Goal: Task Accomplishment & Management: Use online tool/utility

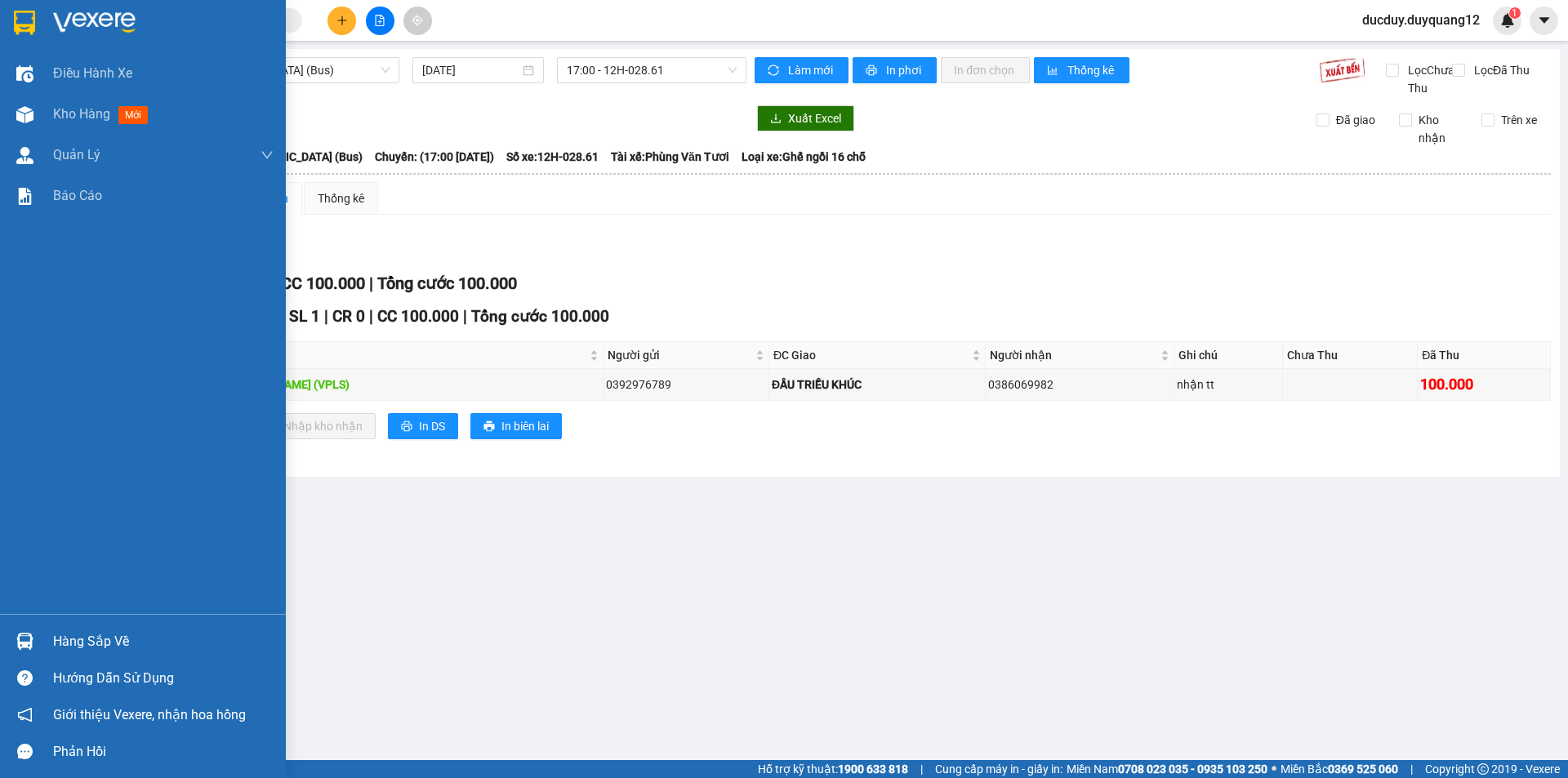
click at [73, 637] on div "Hàng sắp về" at bounding box center [163, 641] width 220 height 24
click at [103, 654] on div "Hàng sắp về" at bounding box center [143, 641] width 286 height 37
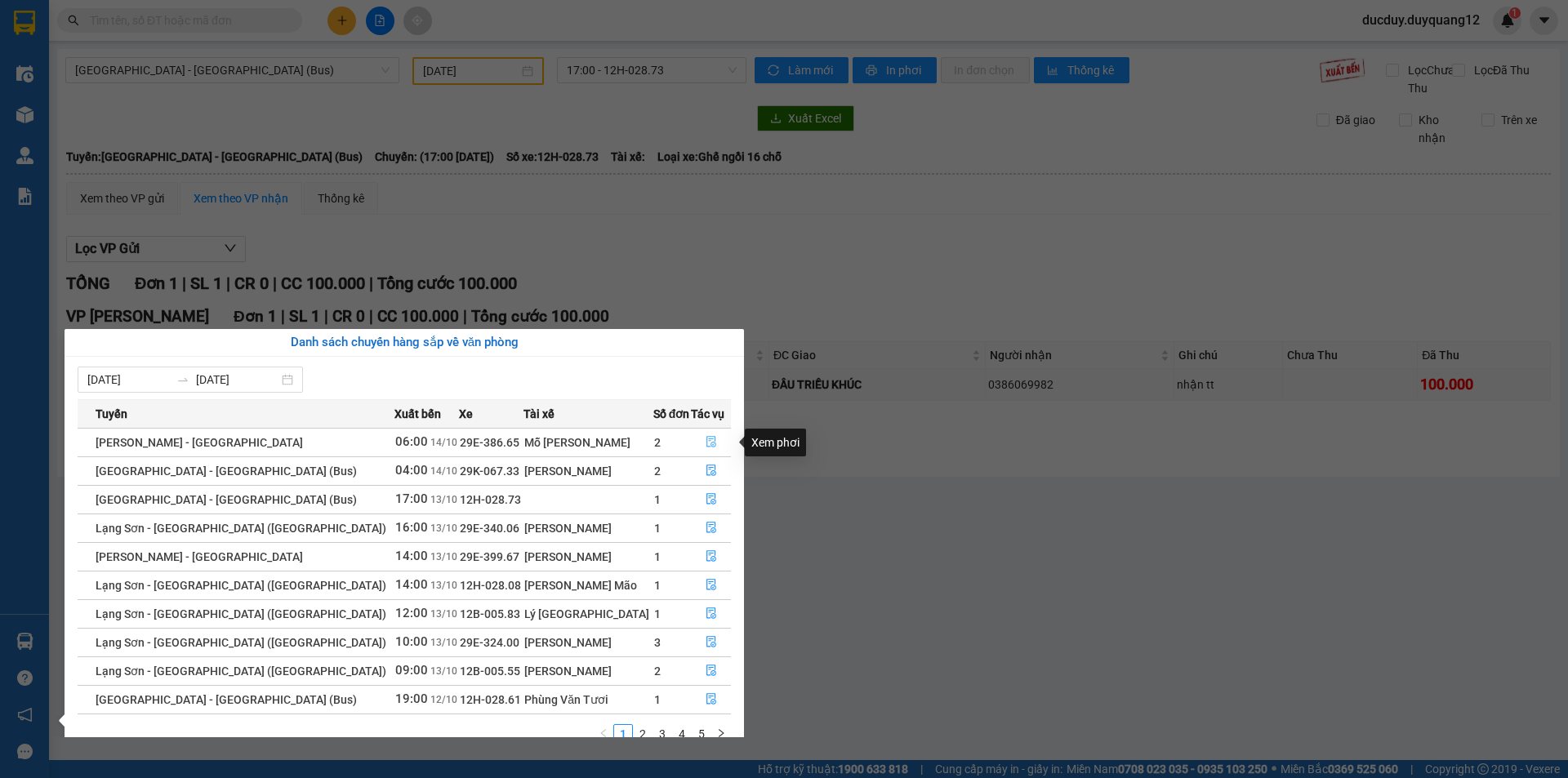
click at [708, 441] on icon "file-done" at bounding box center [711, 443] width 10 height 12
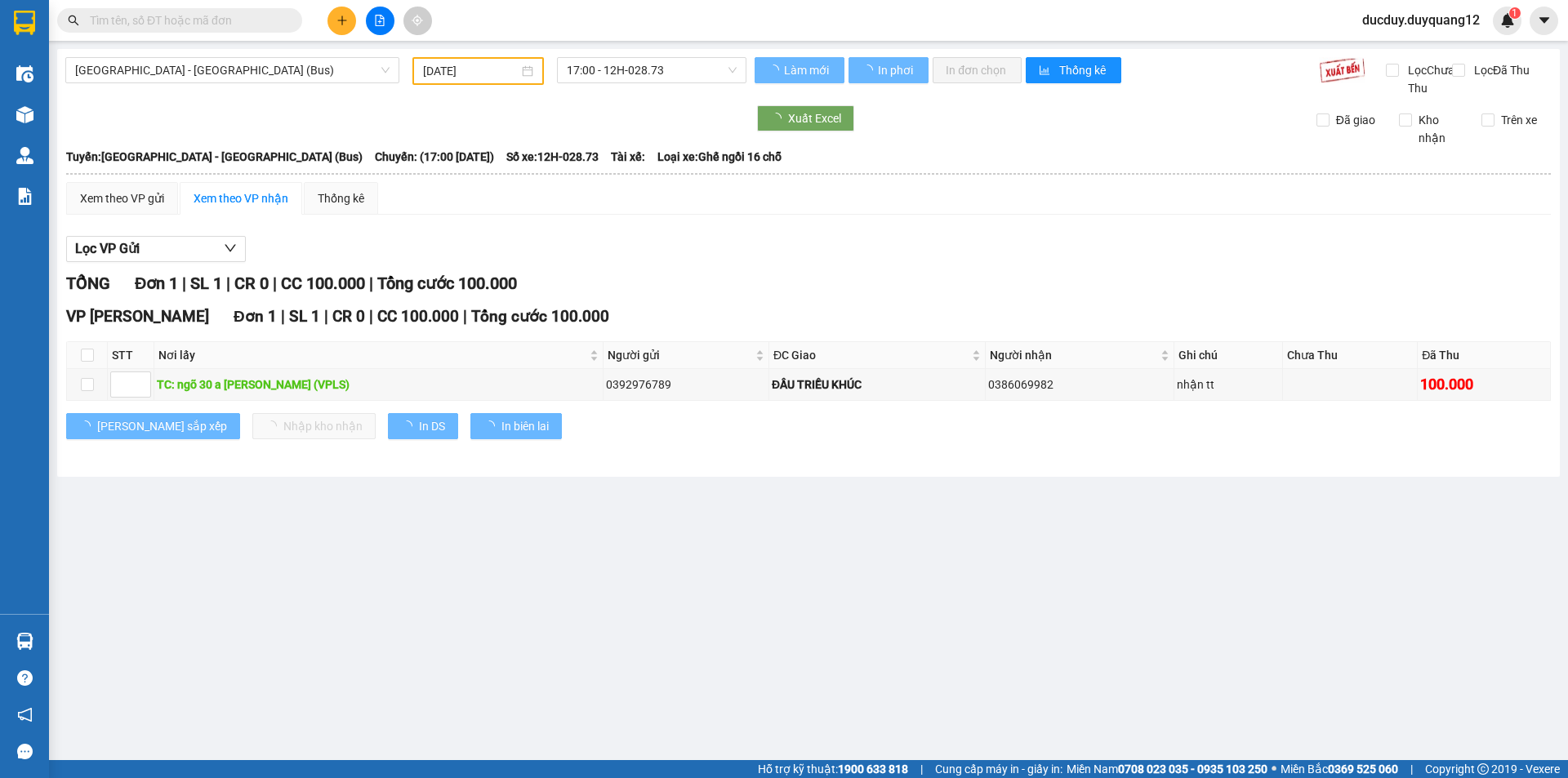
type input "[DATE]"
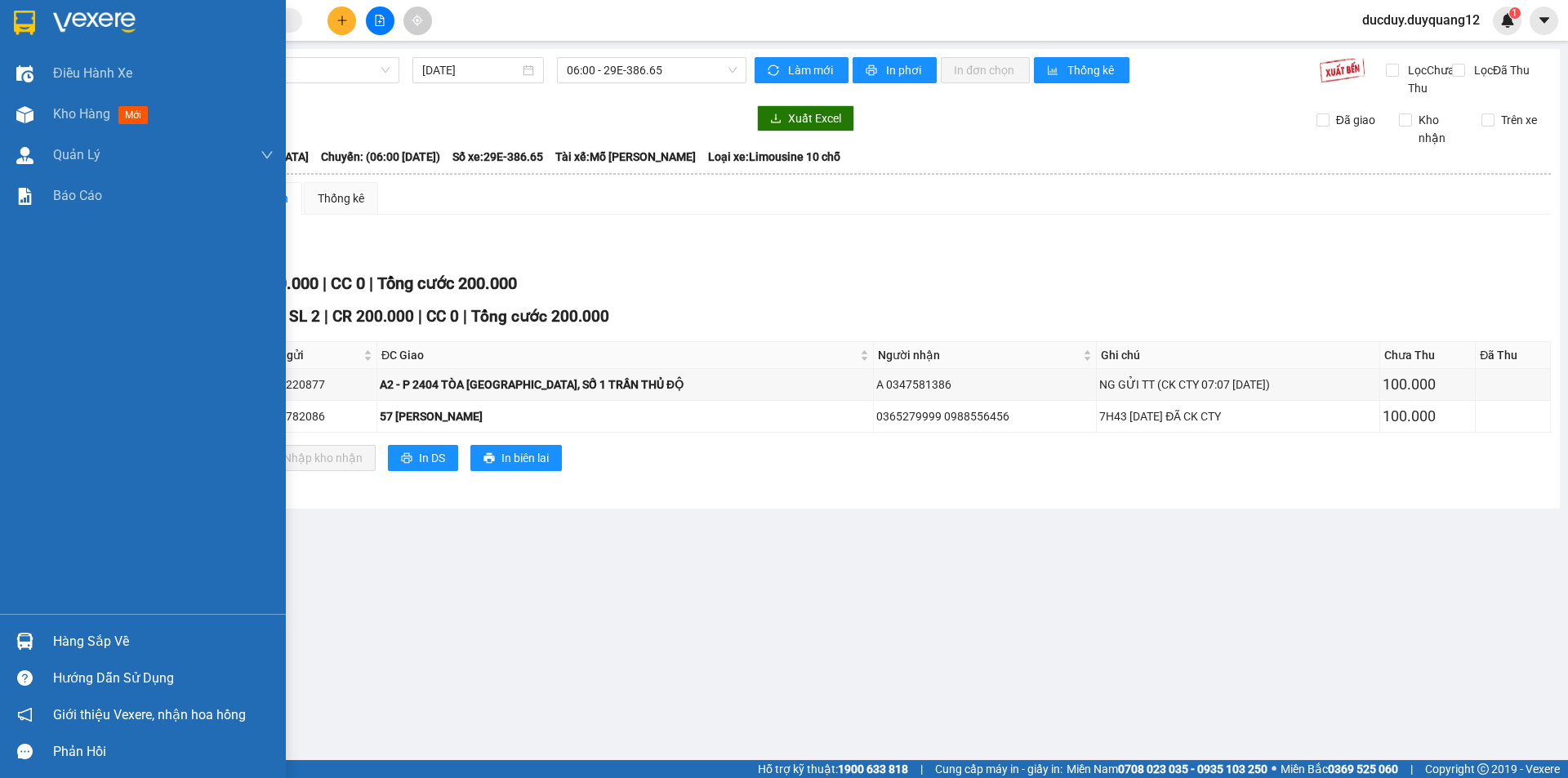
click at [75, 645] on div "Hàng sắp về" at bounding box center [163, 641] width 220 height 24
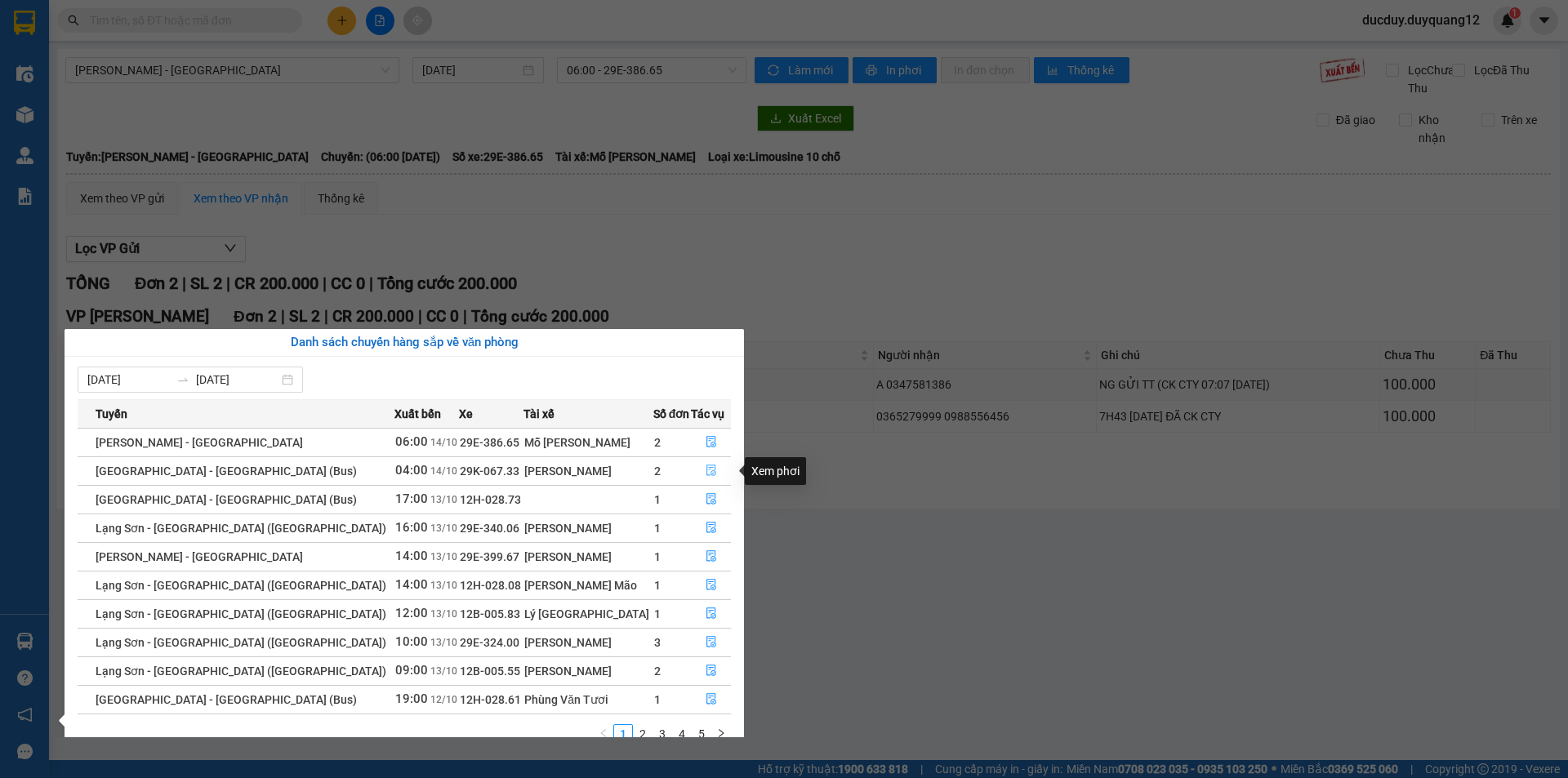
click at [706, 475] on icon "file-done" at bounding box center [711, 470] width 10 height 12
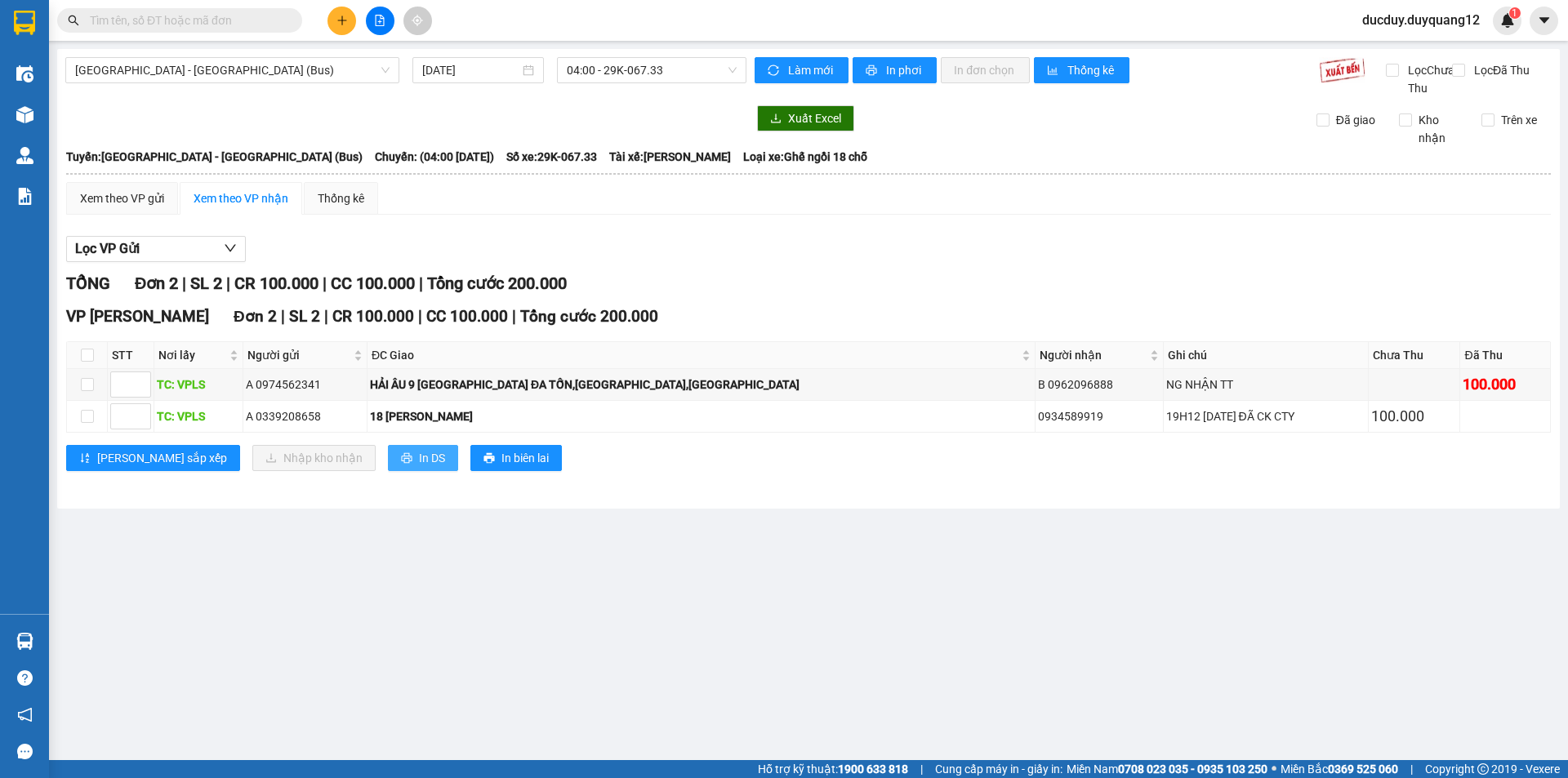
click at [419, 467] on span "In DS" at bounding box center [432, 458] width 26 height 18
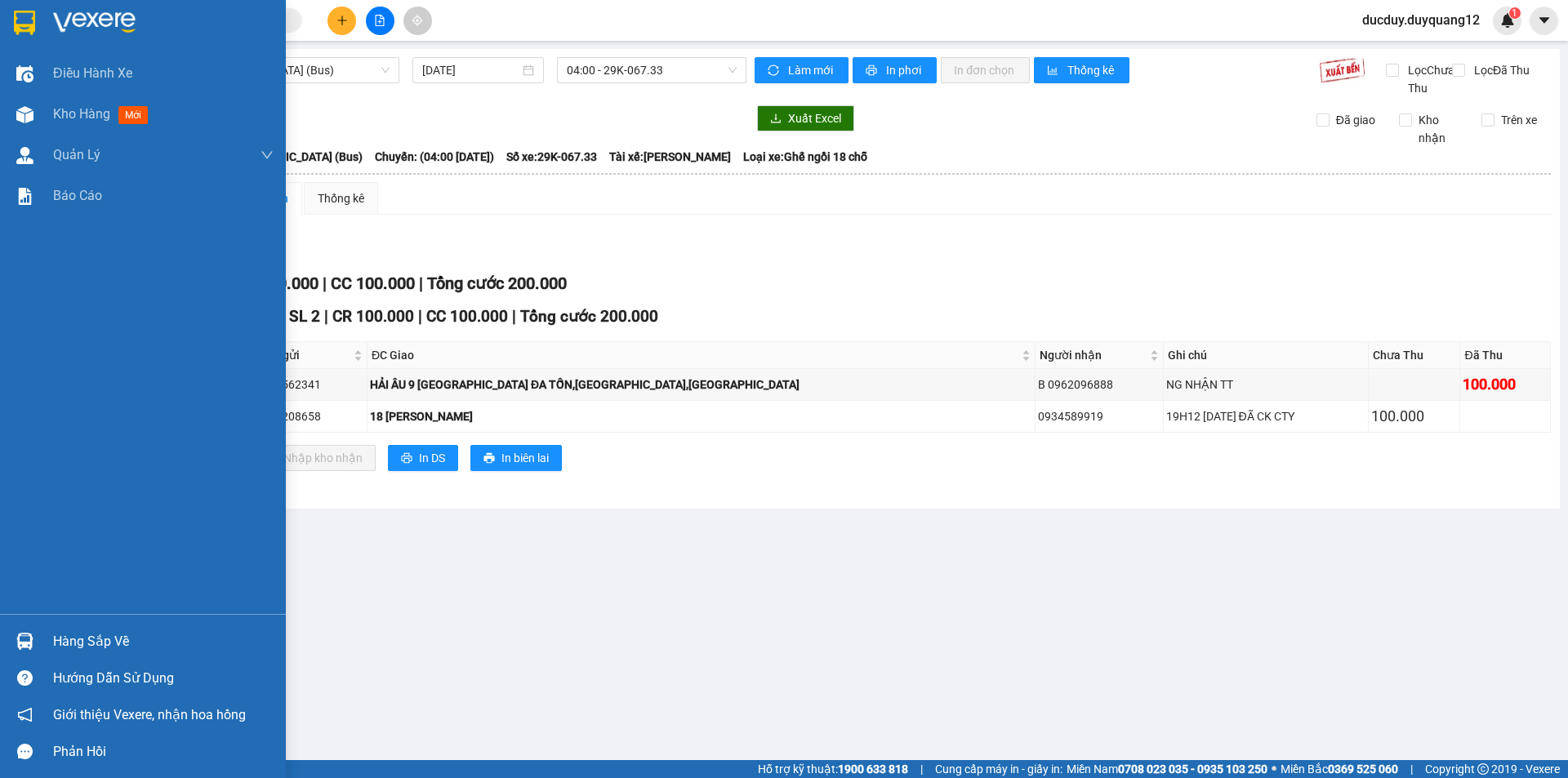
click at [55, 645] on div "Hàng sắp về" at bounding box center [163, 641] width 220 height 24
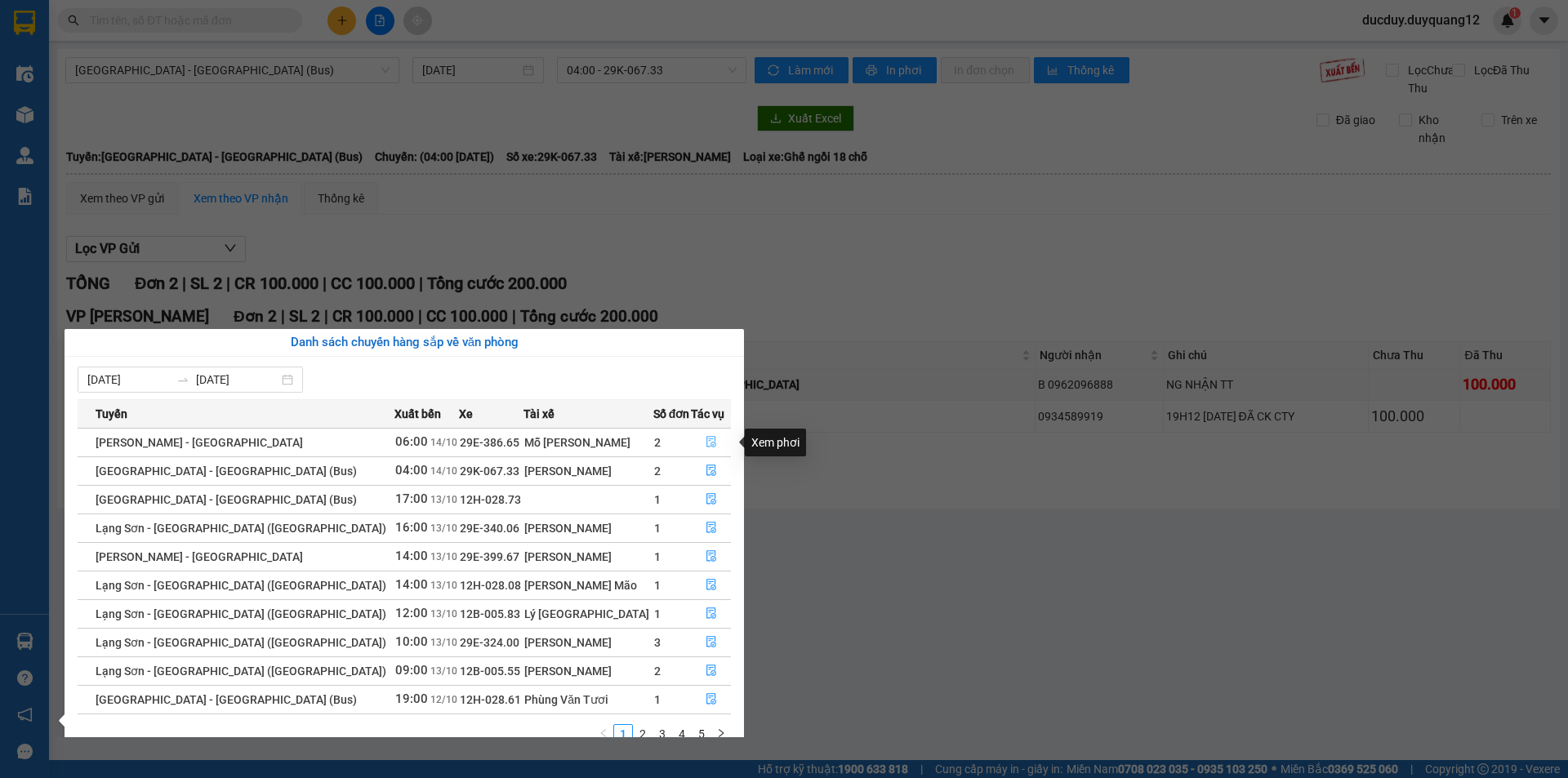
click at [705, 440] on icon "file-done" at bounding box center [711, 442] width 12 height 12
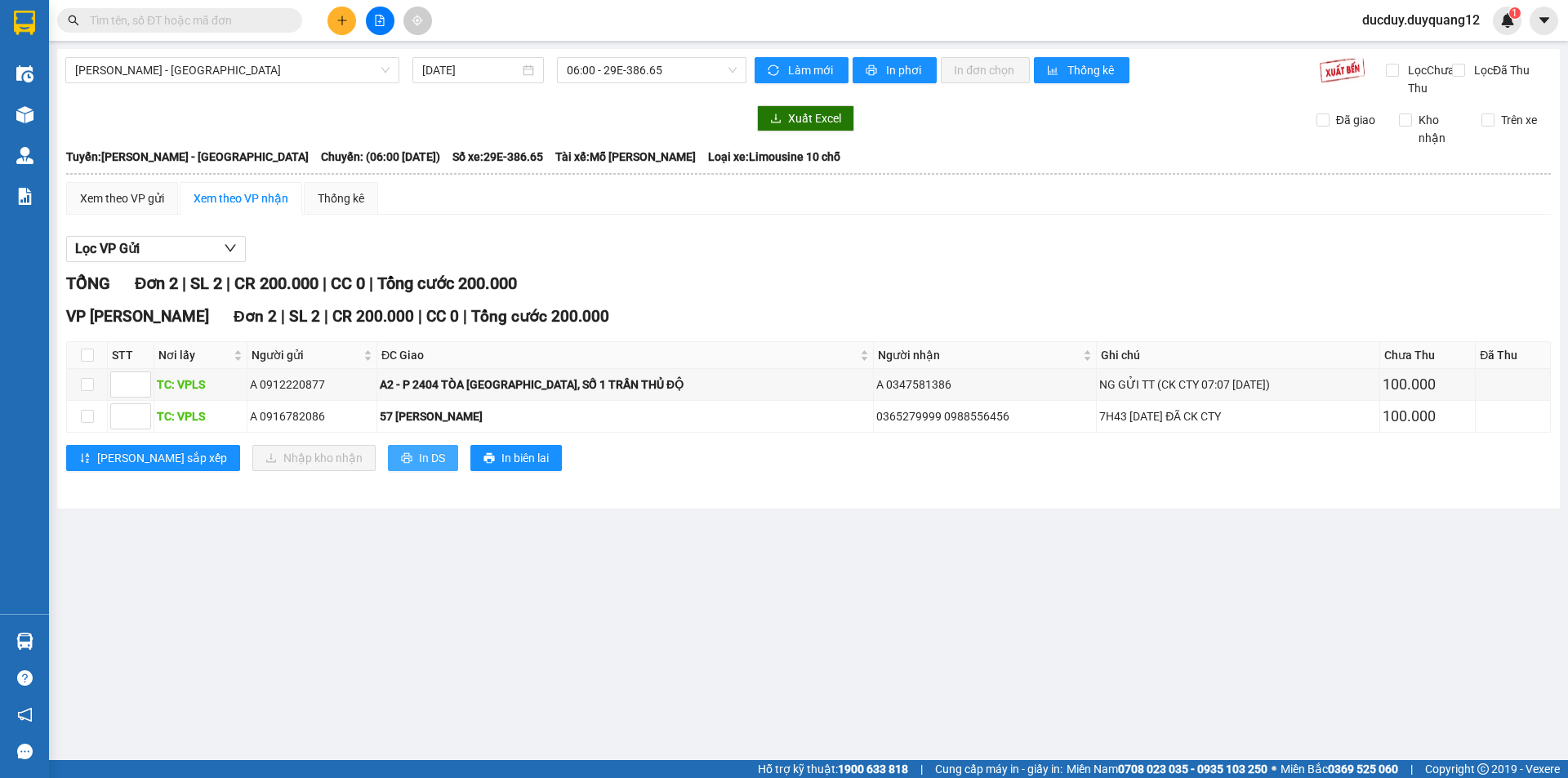
click at [401, 464] on icon "printer" at bounding box center [407, 458] width 12 height 12
click at [347, 461] on div "VP Minh Khai Đơn 2 | SL 2 | CR 200.000 | CC 0 | Tổng cước 200.000 STT Nơi lấy N…" at bounding box center [809, 394] width 1484 height 179
click at [419, 467] on span "In DS" at bounding box center [432, 458] width 26 height 18
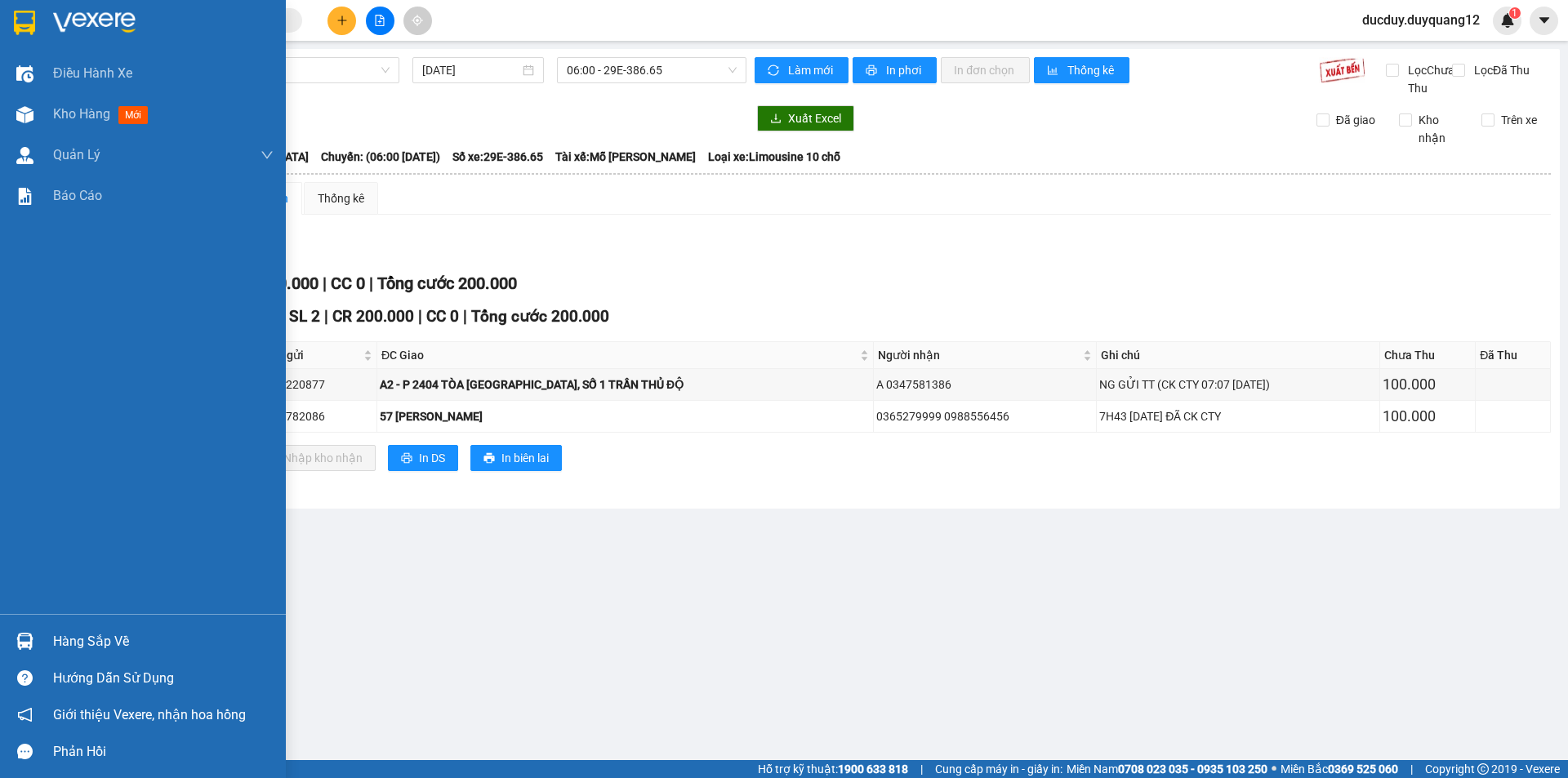
click at [104, 639] on div "Hàng sắp về" at bounding box center [163, 641] width 220 height 24
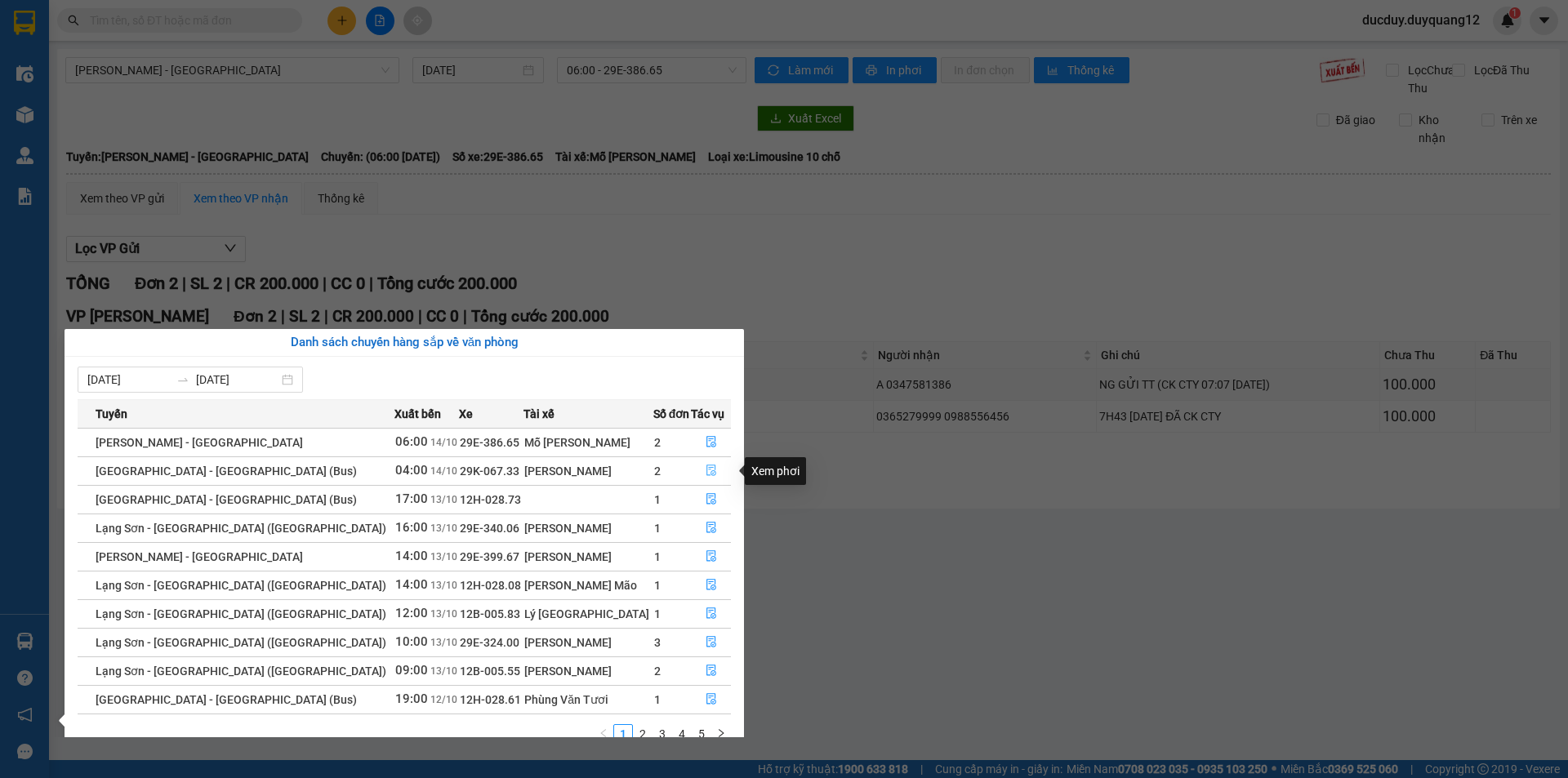
click at [706, 468] on icon "file-done" at bounding box center [711, 470] width 10 height 12
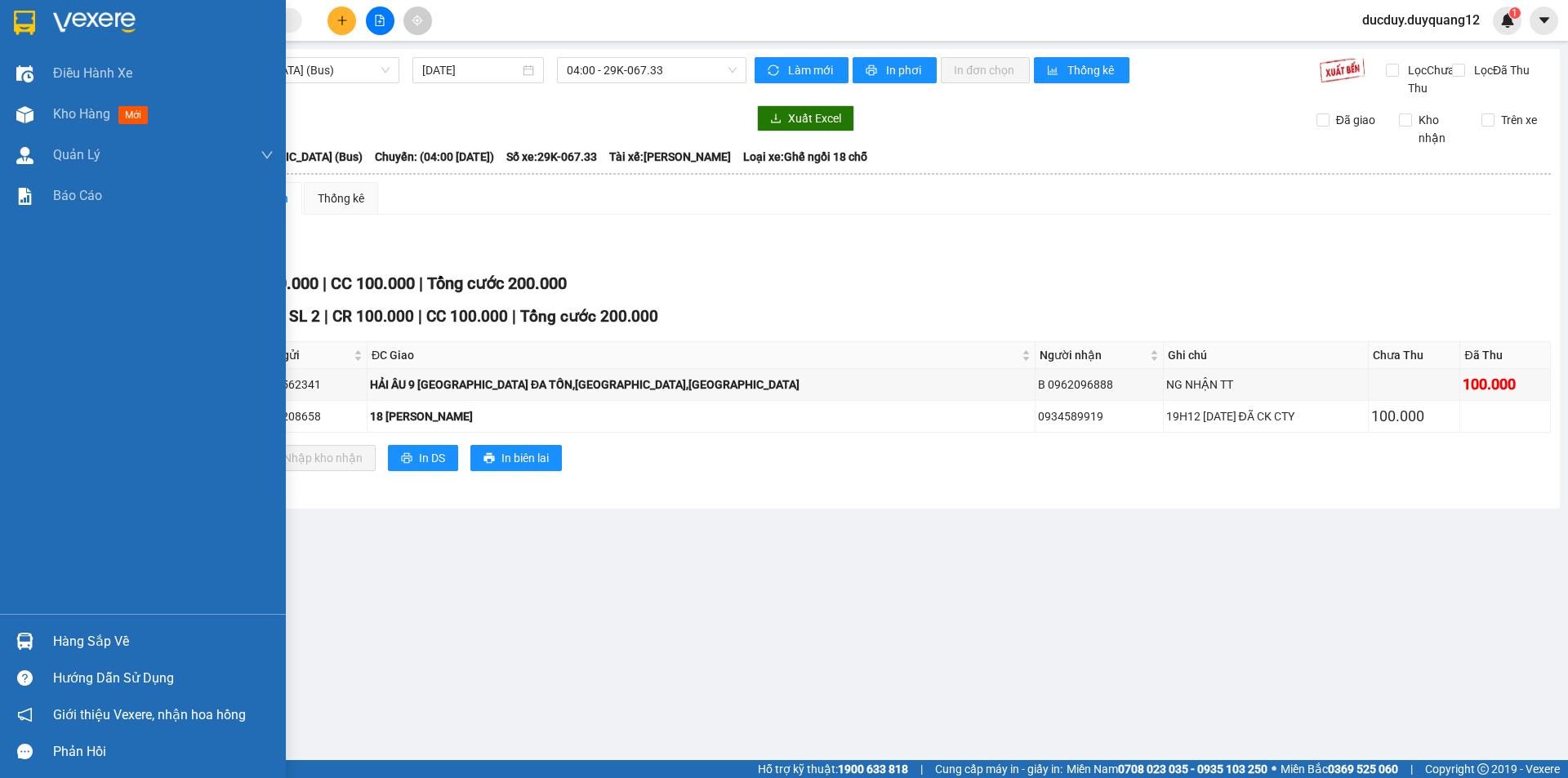
click at [76, 623] on div "Hàng sắp về" at bounding box center [143, 641] width 286 height 37
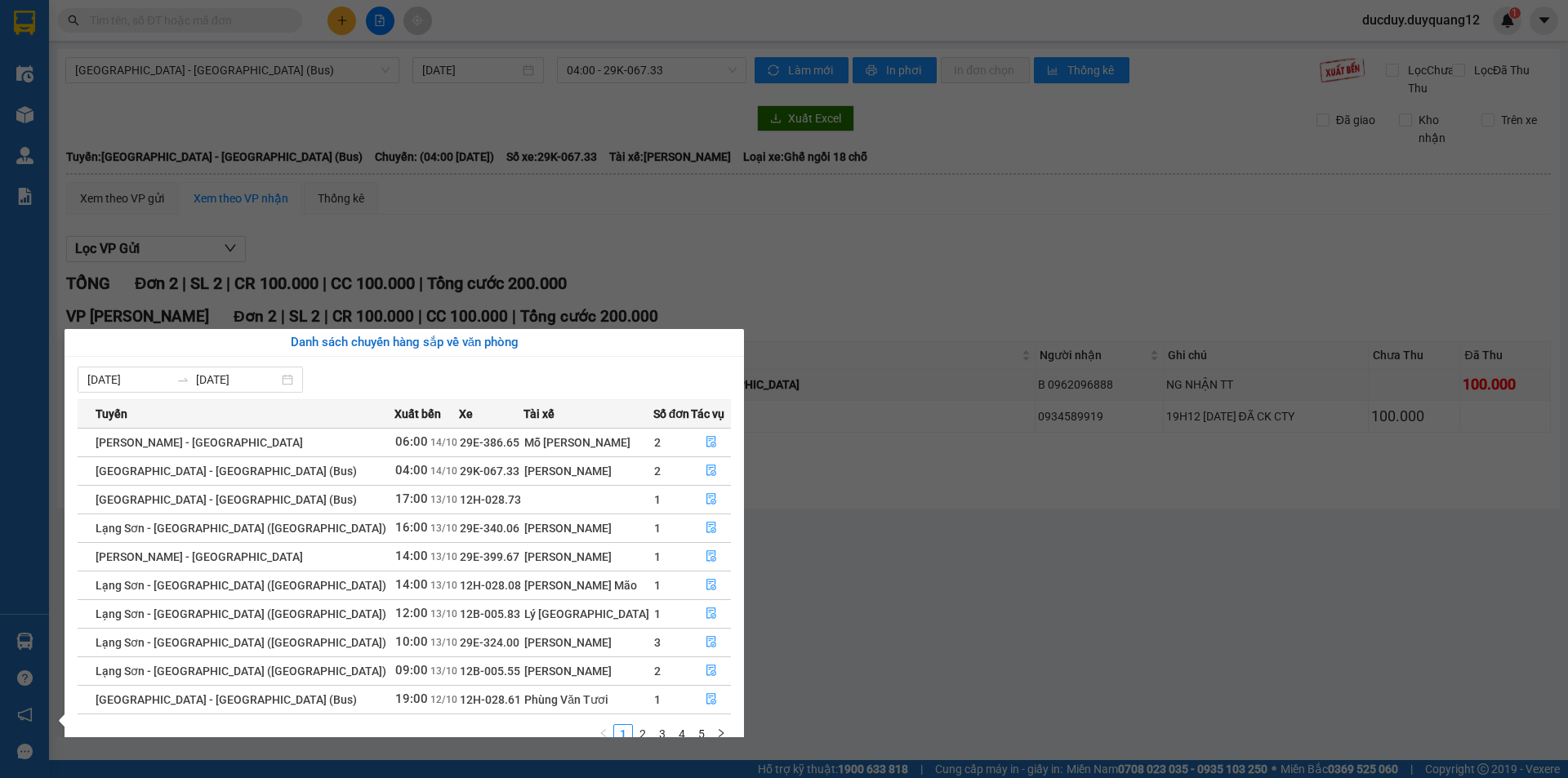
click at [331, 22] on section "Kết quả tìm kiếm ( 0 ) Bộ lọc No Data ducduy.duyquang12 1 Điều hành xe Kho hàng…" at bounding box center [784, 389] width 1568 height 778
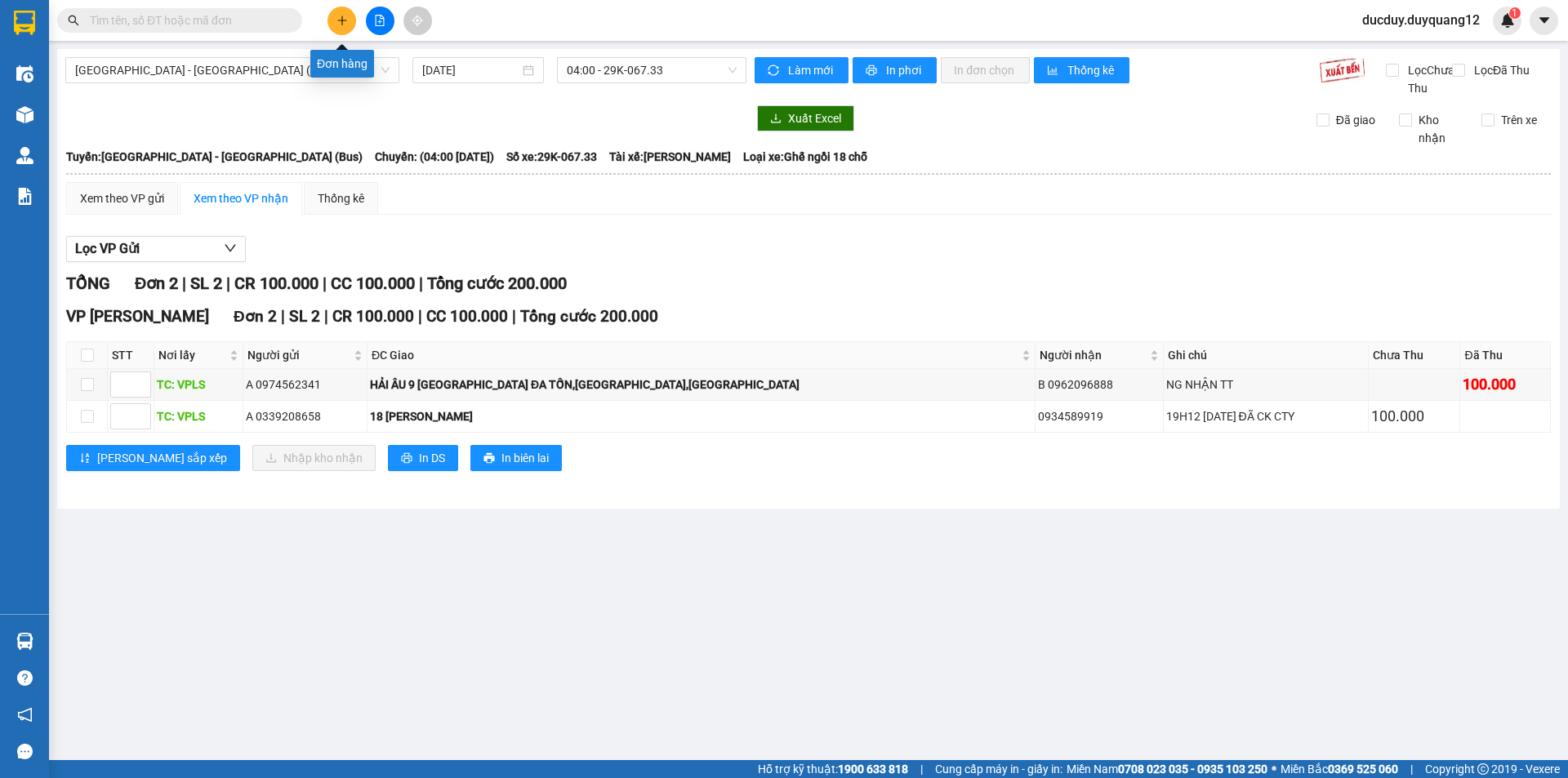
click at [345, 20] on icon "plus" at bounding box center [342, 20] width 12 height 12
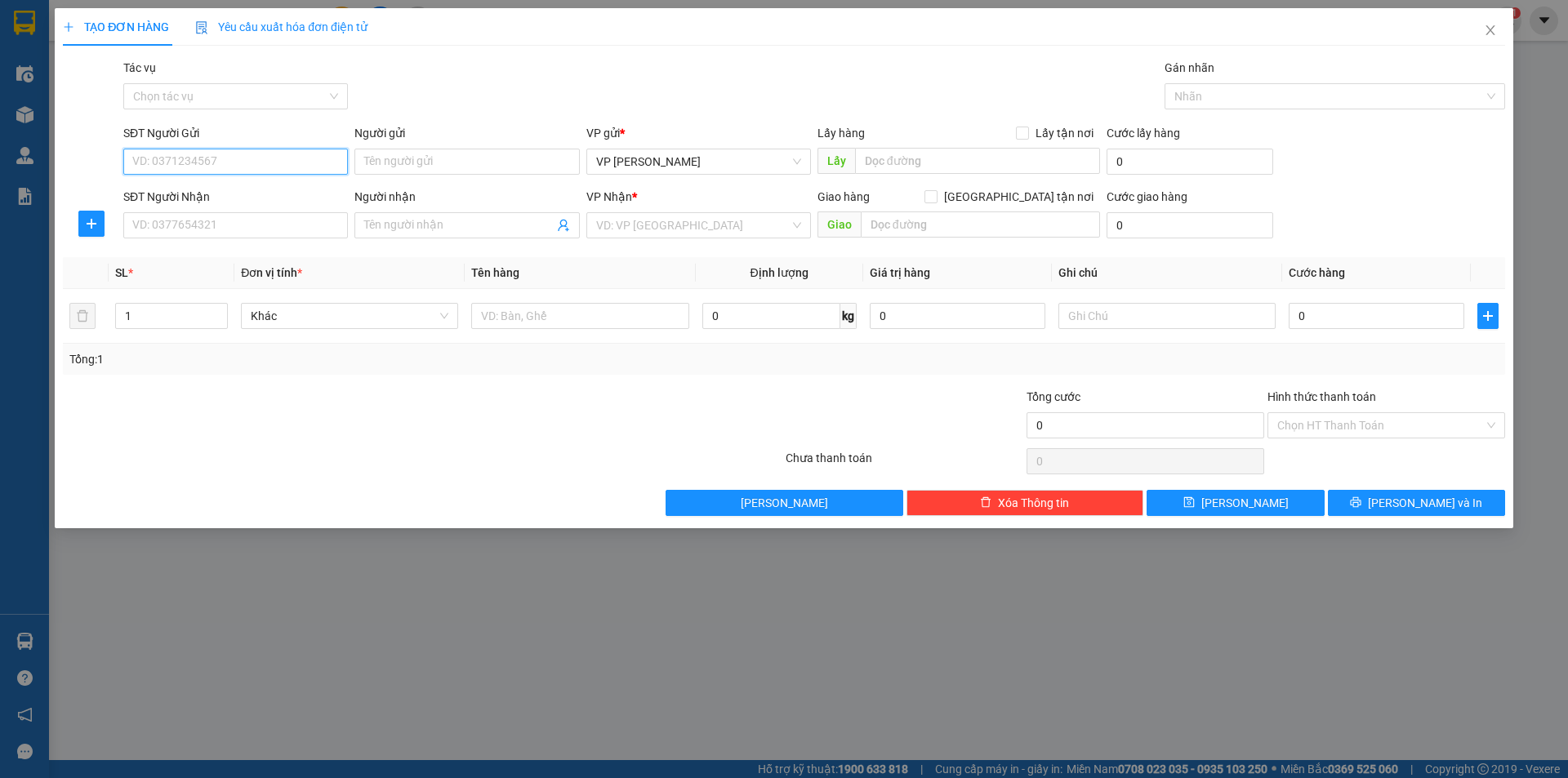
click at [304, 161] on input "SĐT Người Gửi" at bounding box center [236, 161] width 225 height 26
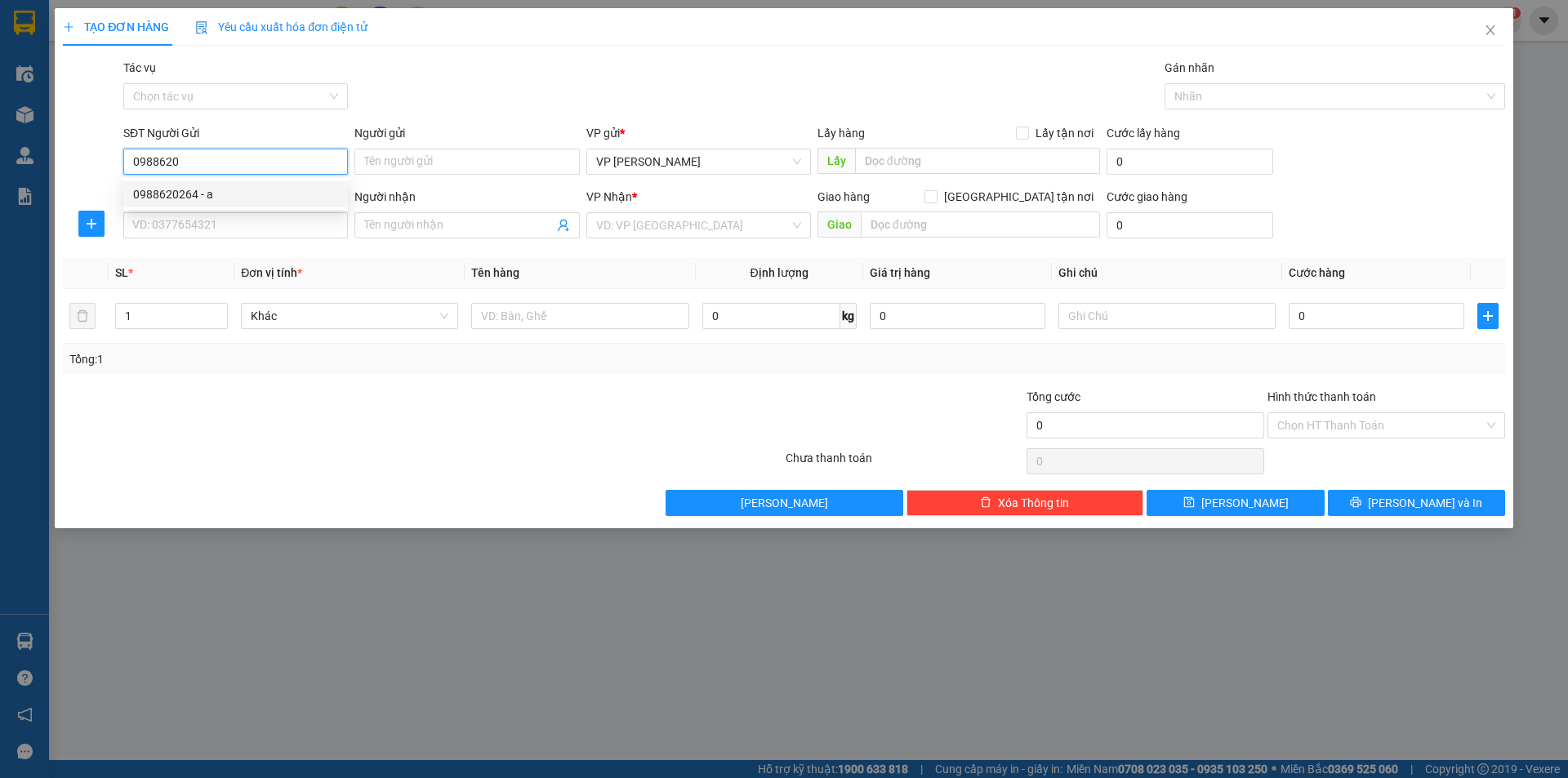
click at [226, 192] on div "0988620264 - a" at bounding box center [236, 194] width 205 height 18
type input "0988620264"
type input "a"
checkbox input "true"
type input "vphn"
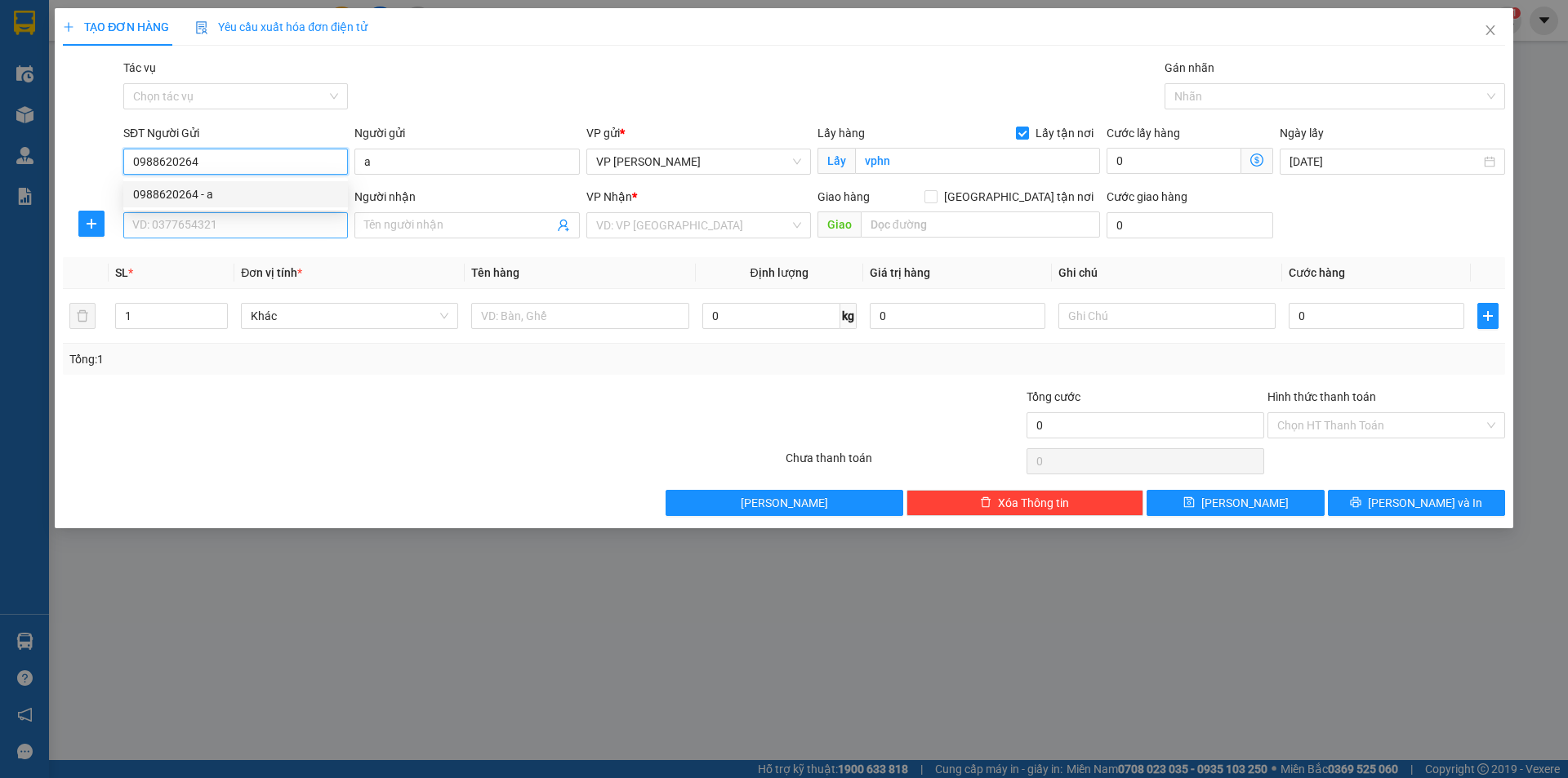
type input "0988620264"
click at [223, 224] on input "SĐT Người Nhận" at bounding box center [236, 225] width 225 height 26
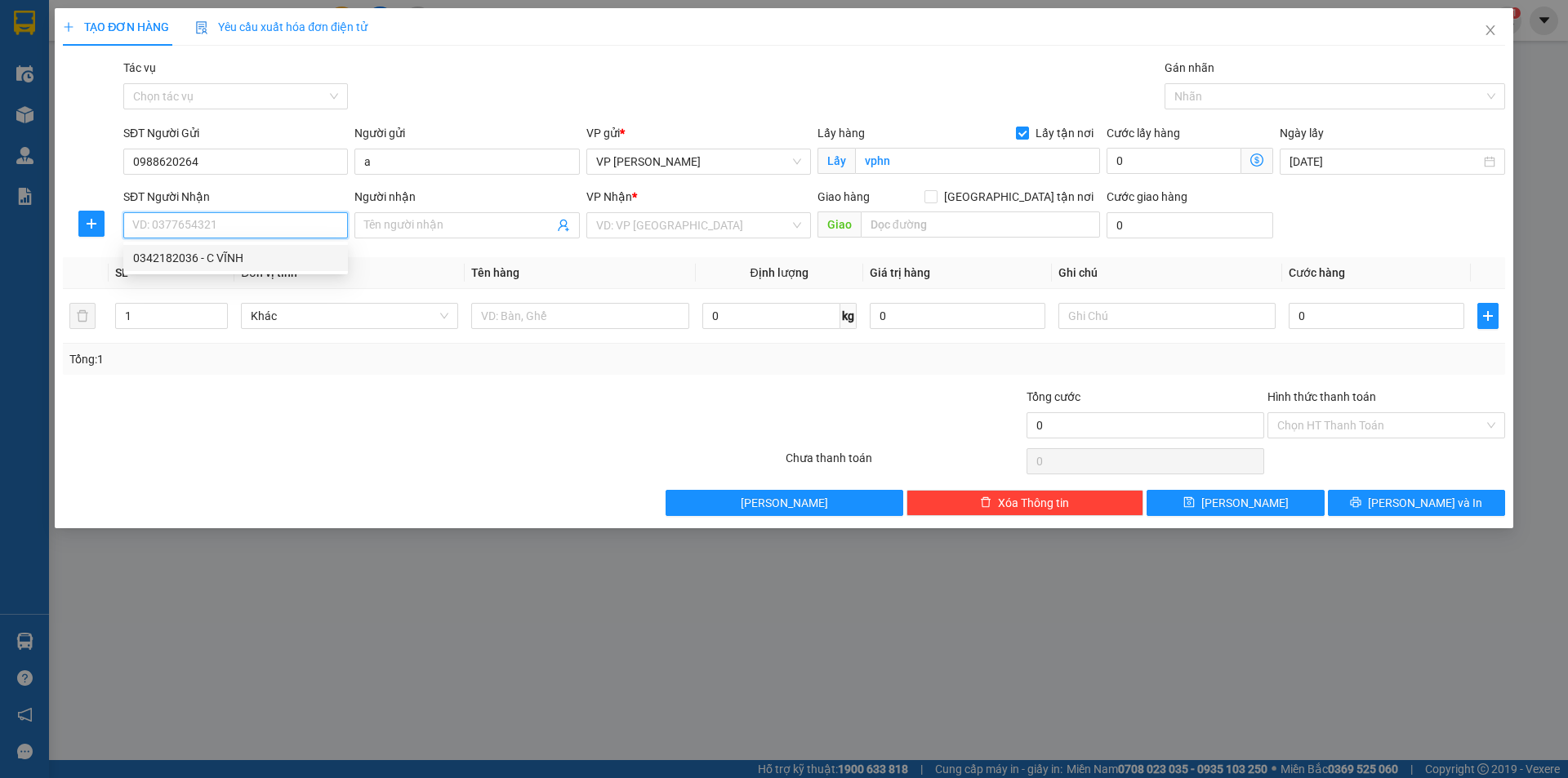
click at [215, 256] on div "0342182036 - C VĨNH" at bounding box center [236, 258] width 205 height 18
type input "0342182036"
type input "C VĨNH"
checkbox input "true"
type input "VPLS"
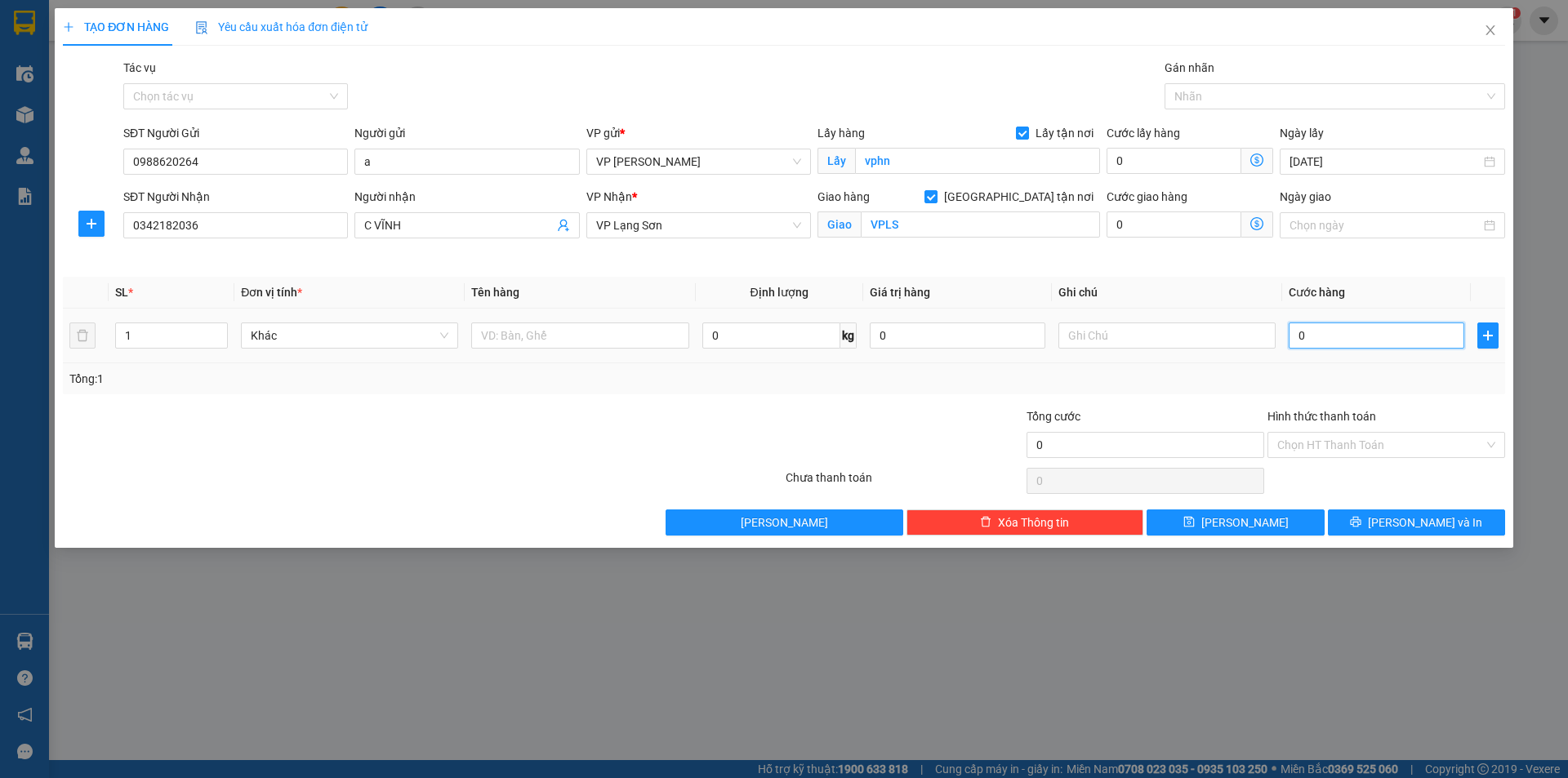
click at [1401, 339] on input "0" at bounding box center [1375, 335] width 175 height 26
type input "5"
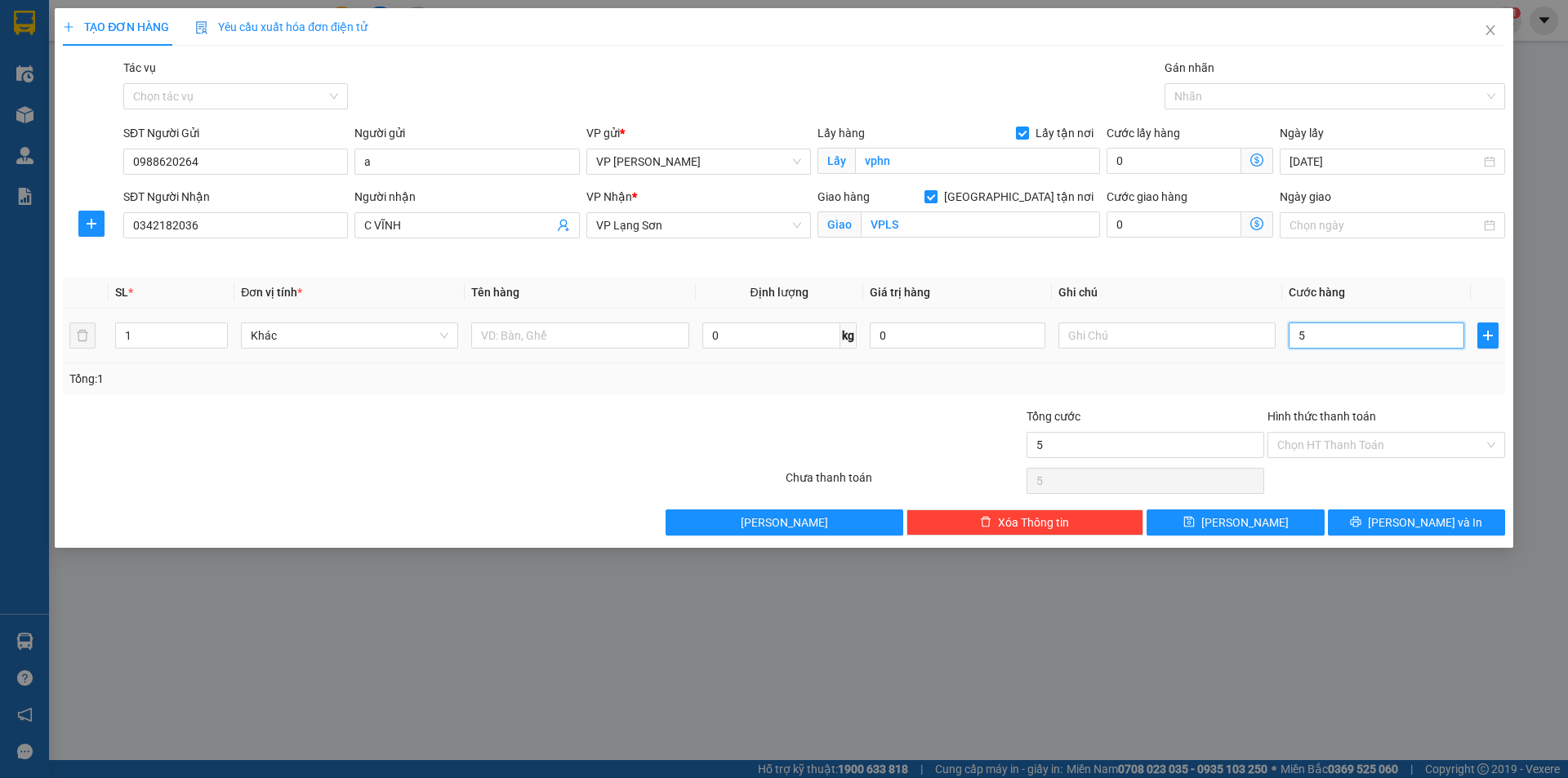
type input "55"
type input "55.000"
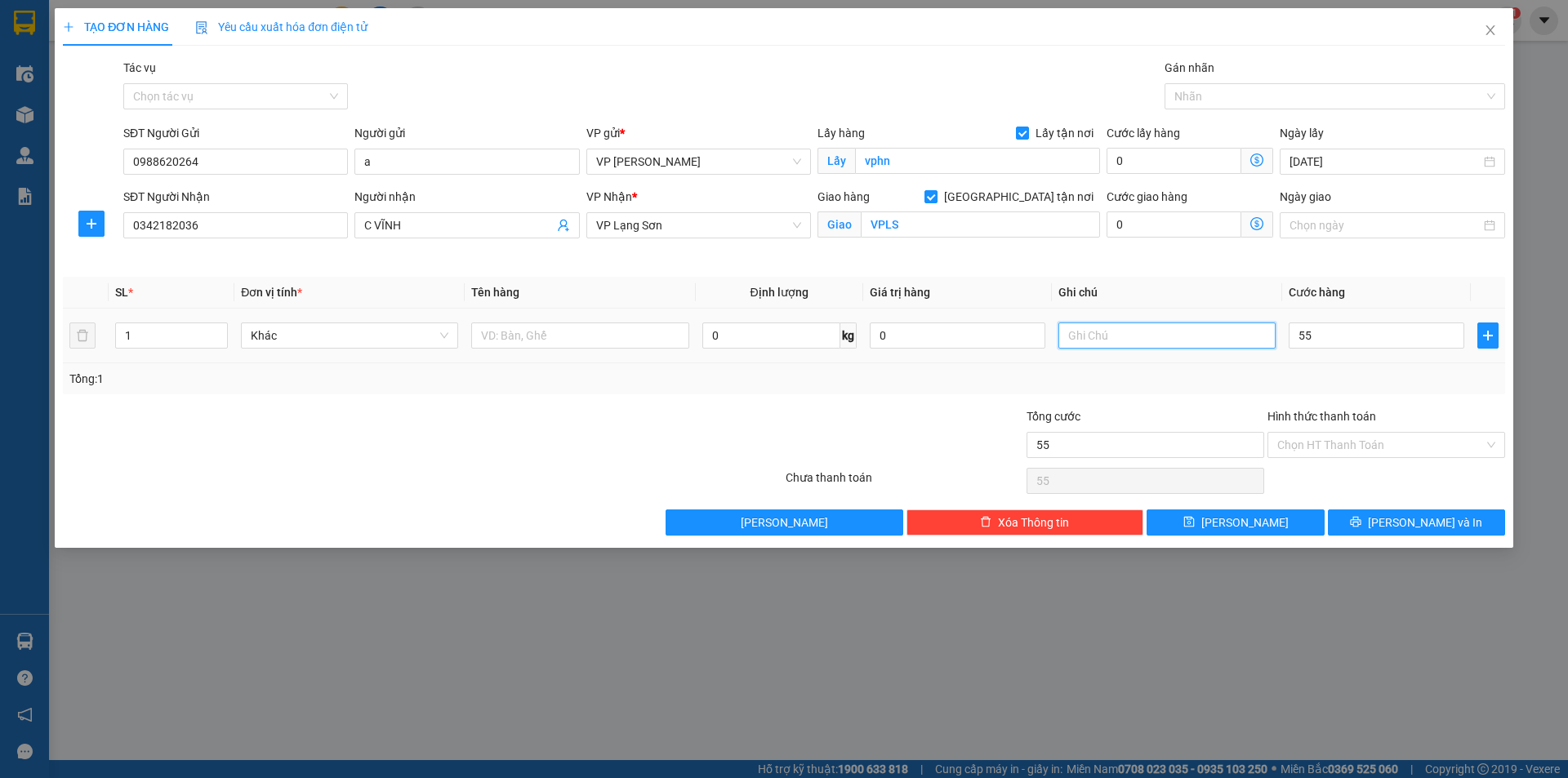
type input "55.000"
click at [1155, 340] on input "text" at bounding box center [1166, 335] width 217 height 26
type input "NG NHẬN TT"
click at [546, 332] on input "text" at bounding box center [579, 335] width 217 height 26
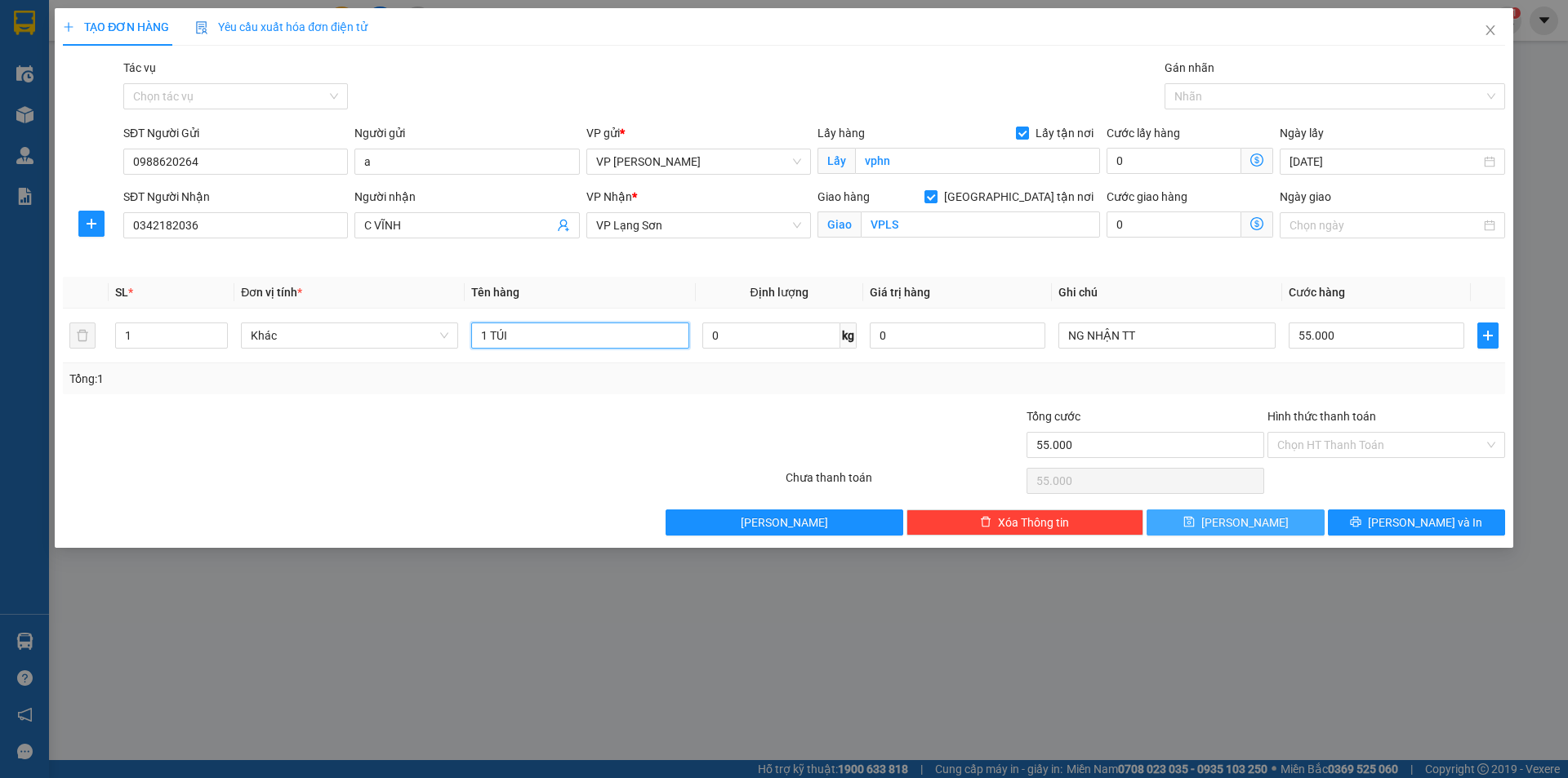
type input "1 TÚI"
click at [1248, 519] on span "Lưu" at bounding box center [1244, 523] width 87 height 18
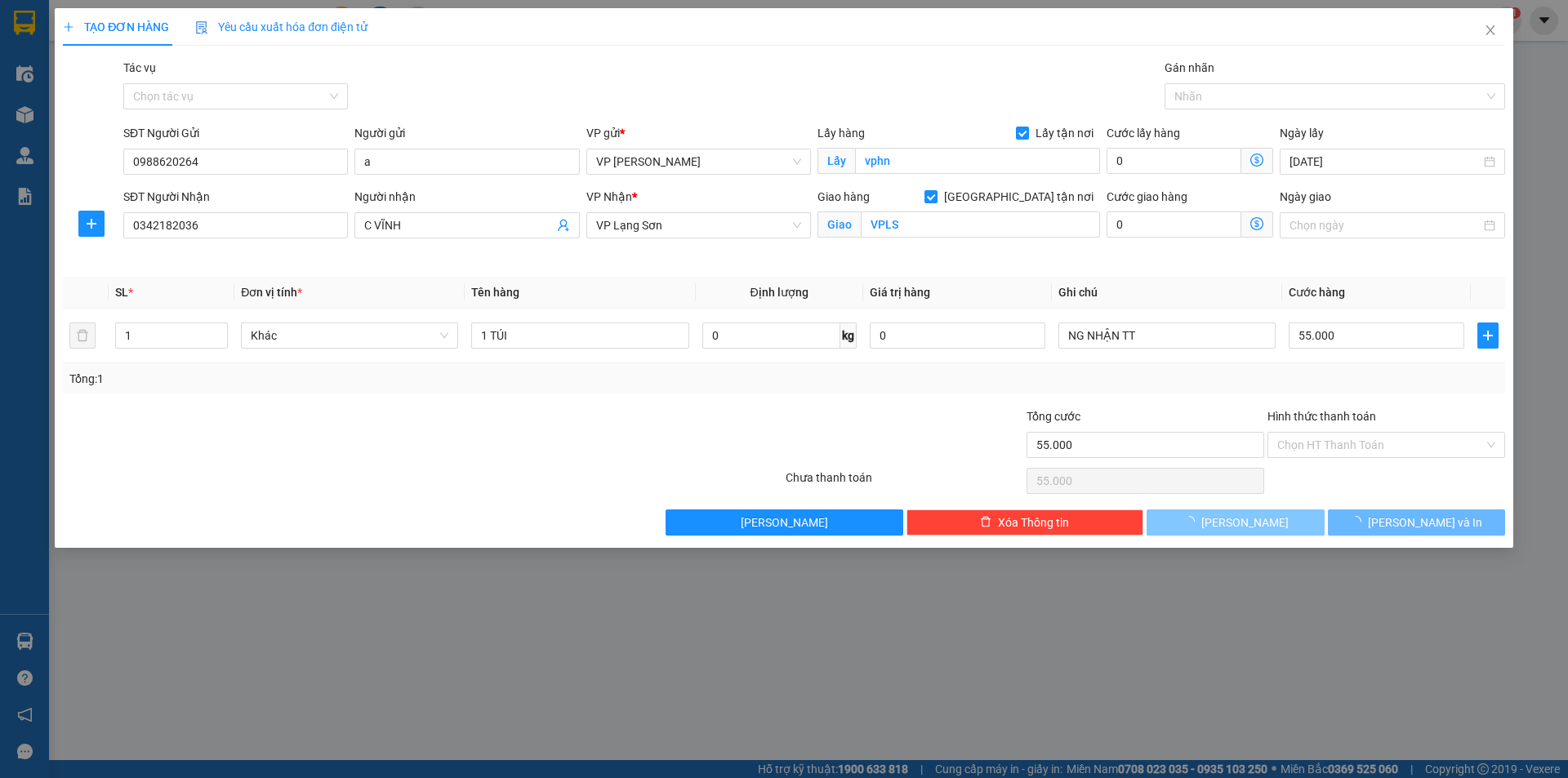
checkbox input "false"
type input "0"
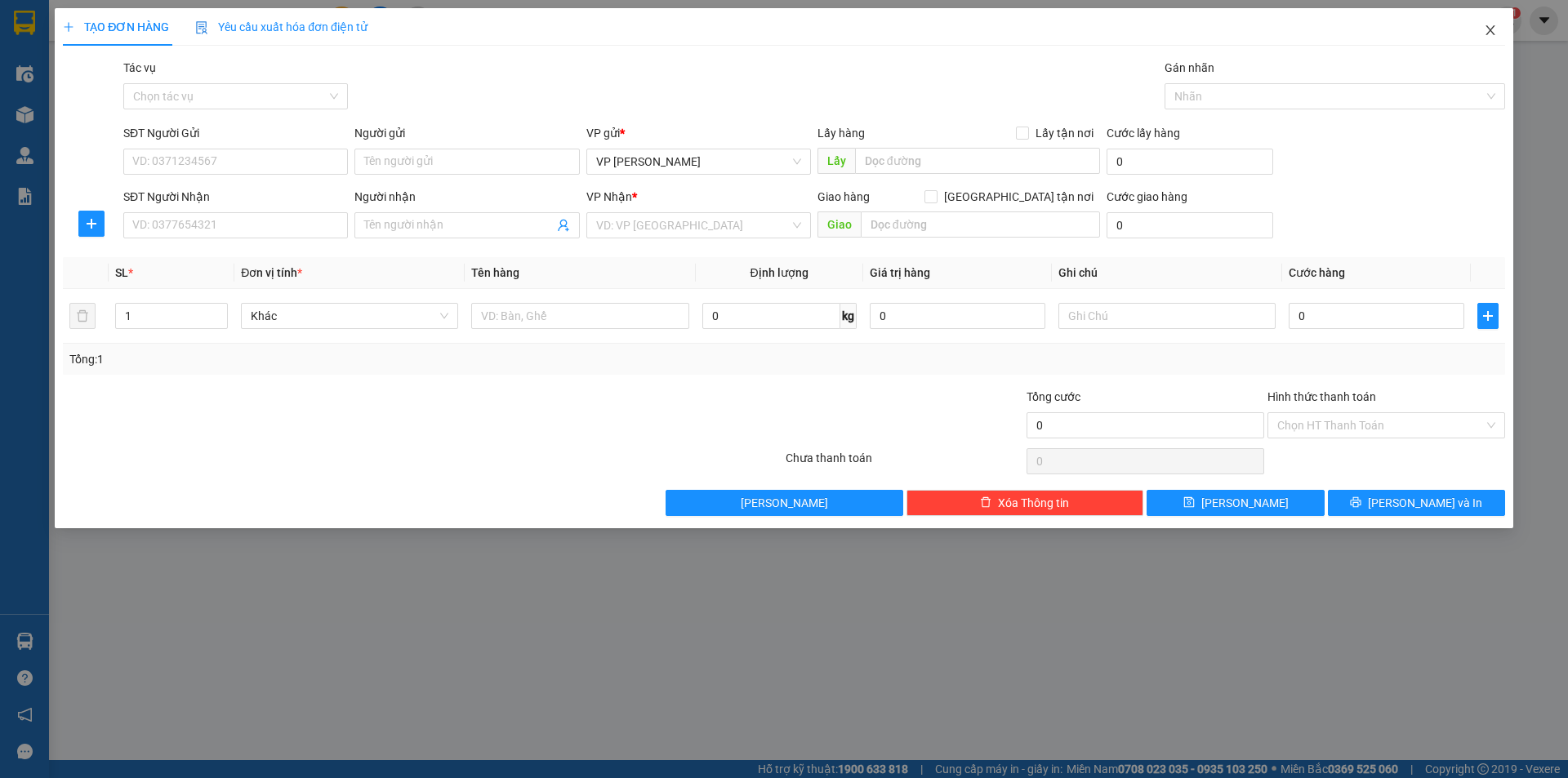
click at [1487, 32] on icon "close" at bounding box center [1490, 30] width 13 height 13
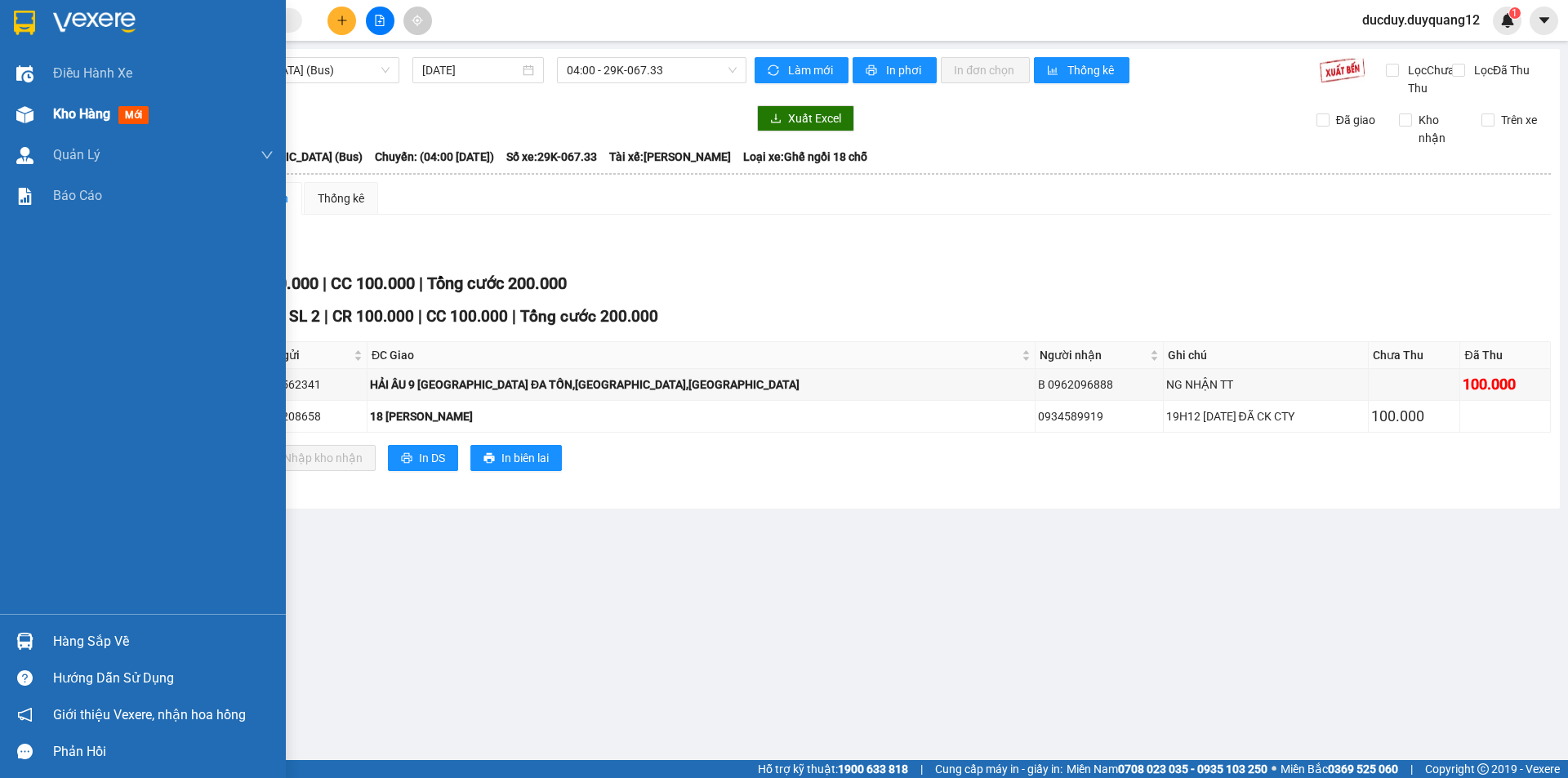
click at [102, 103] on div "Kho hàng mới" at bounding box center [163, 113] width 220 height 40
click at [93, 114] on span "Kho hàng" at bounding box center [82, 113] width 58 height 15
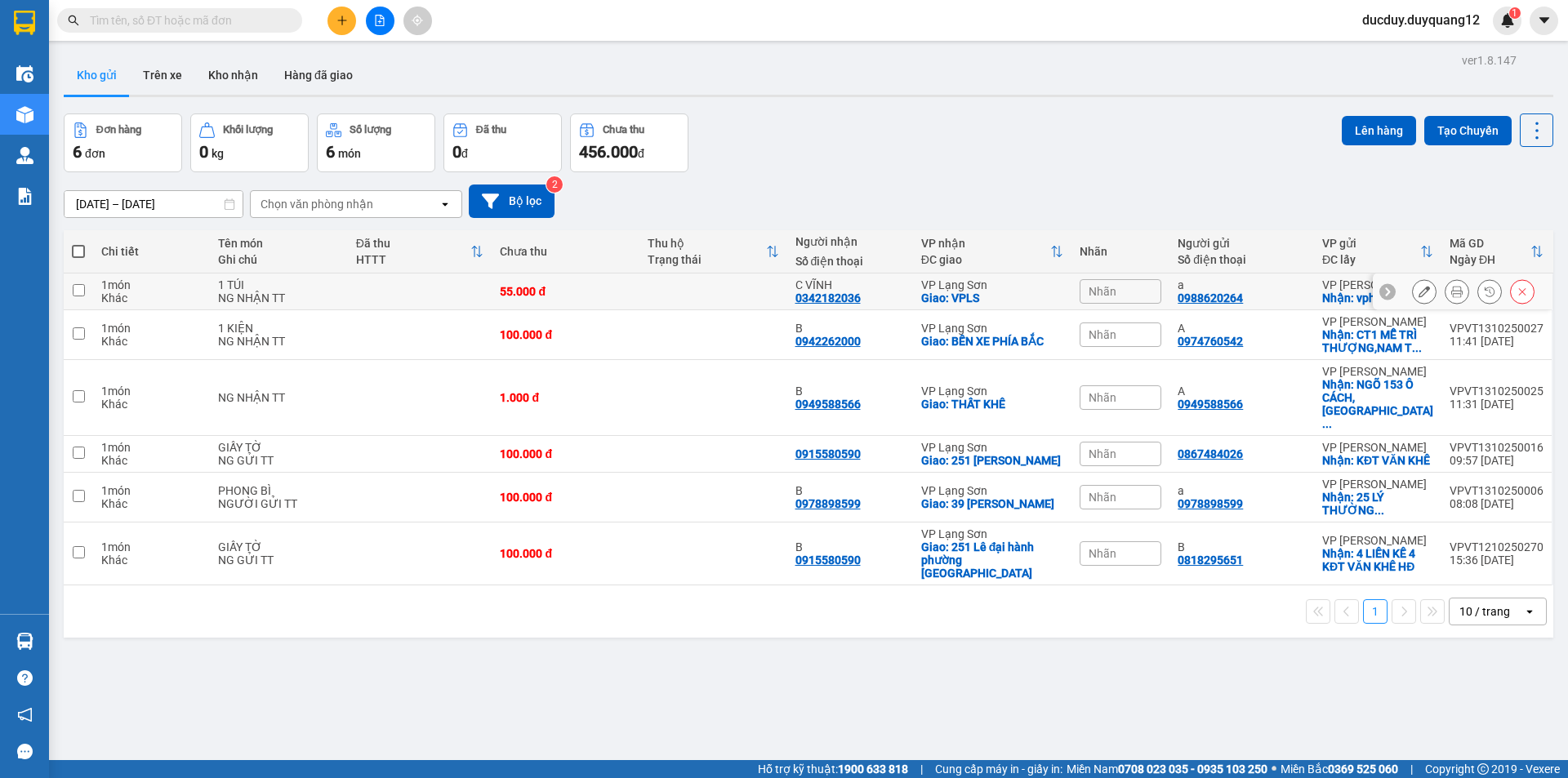
click at [79, 299] on td at bounding box center [78, 291] width 30 height 37
checkbox input "true"
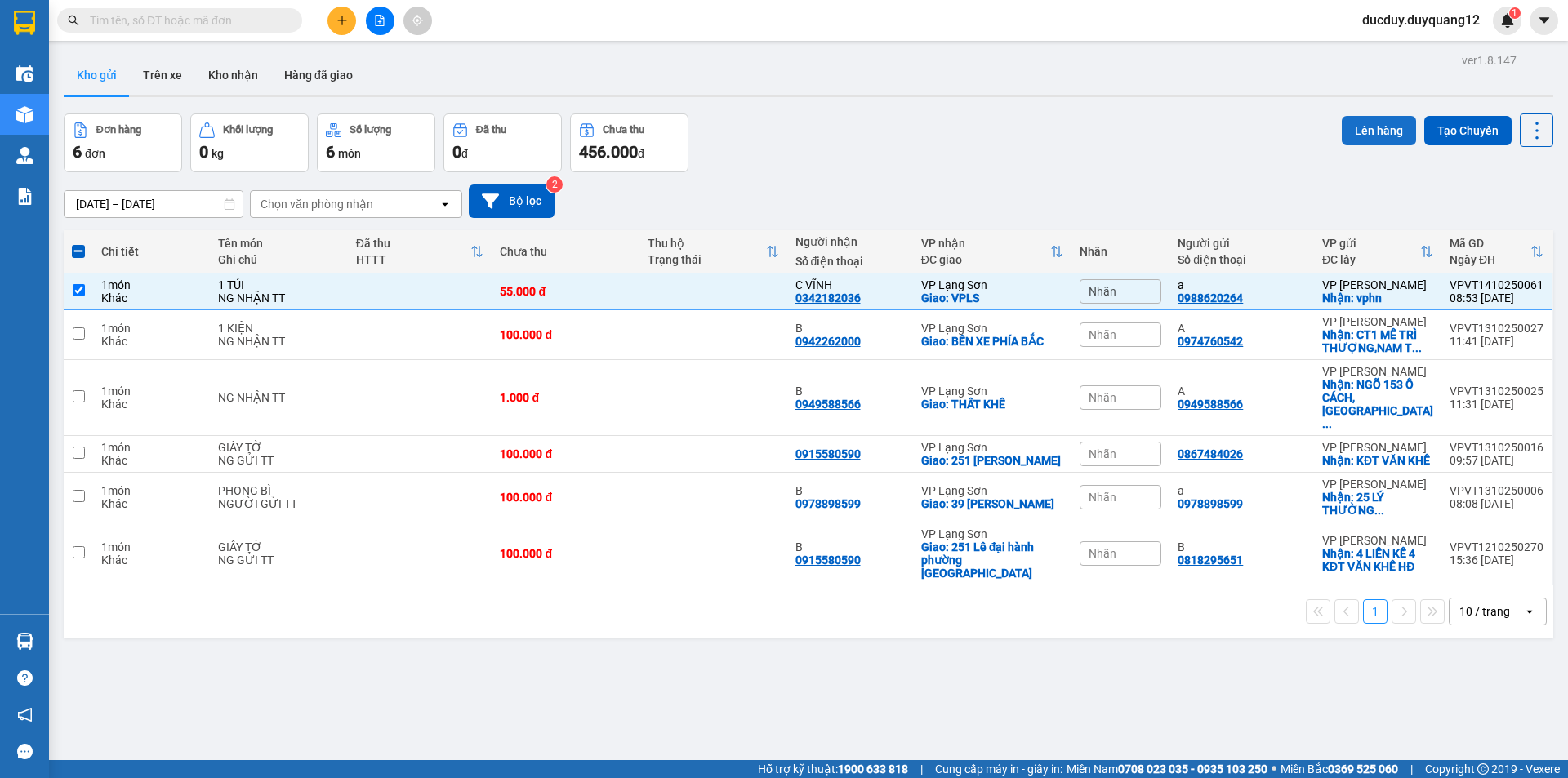
click at [1373, 127] on button "Lên hàng" at bounding box center [1378, 130] width 75 height 30
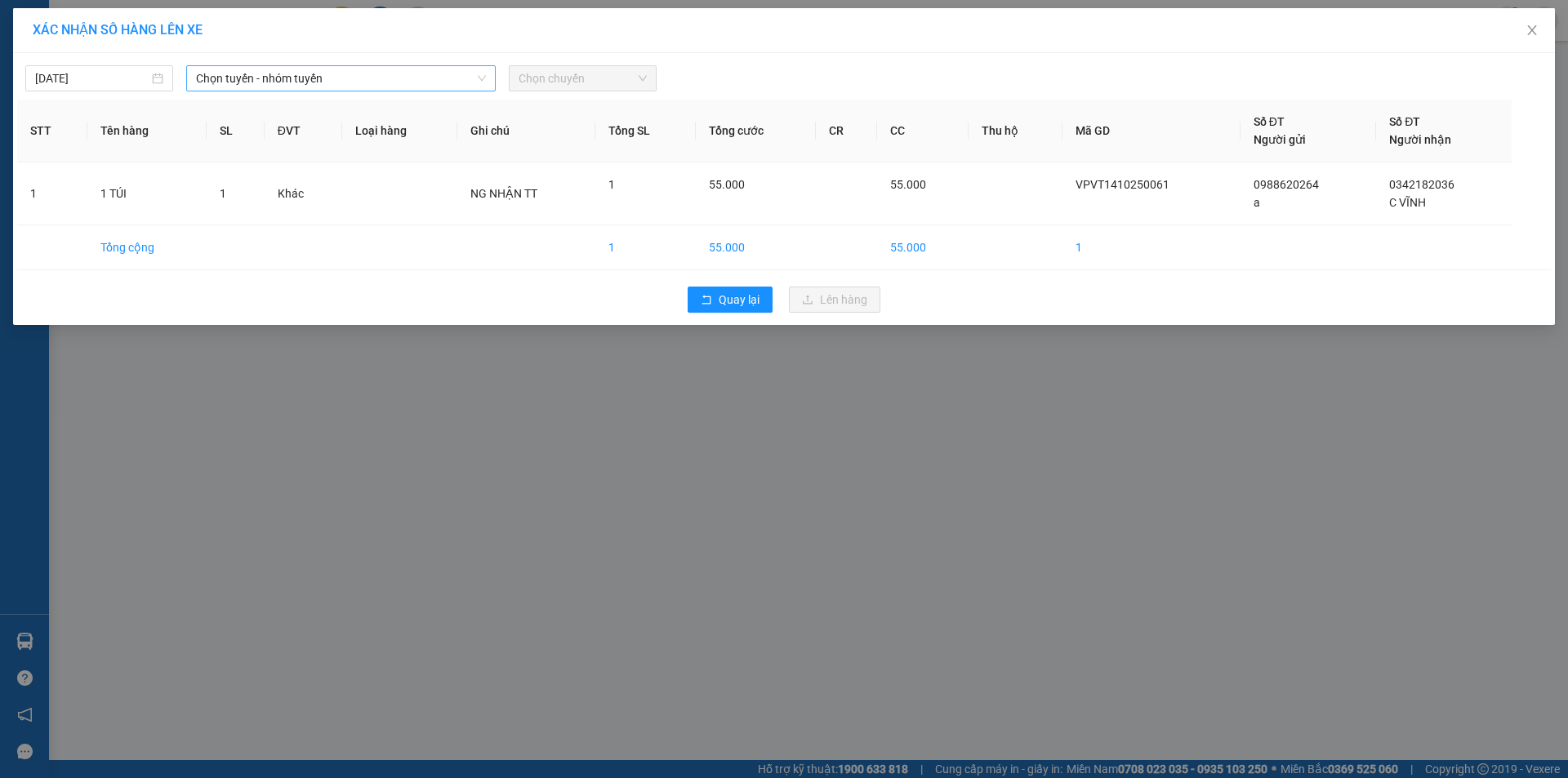
click at [291, 78] on span "Chọn tuyến - nhóm tuyến" at bounding box center [341, 78] width 290 height 24
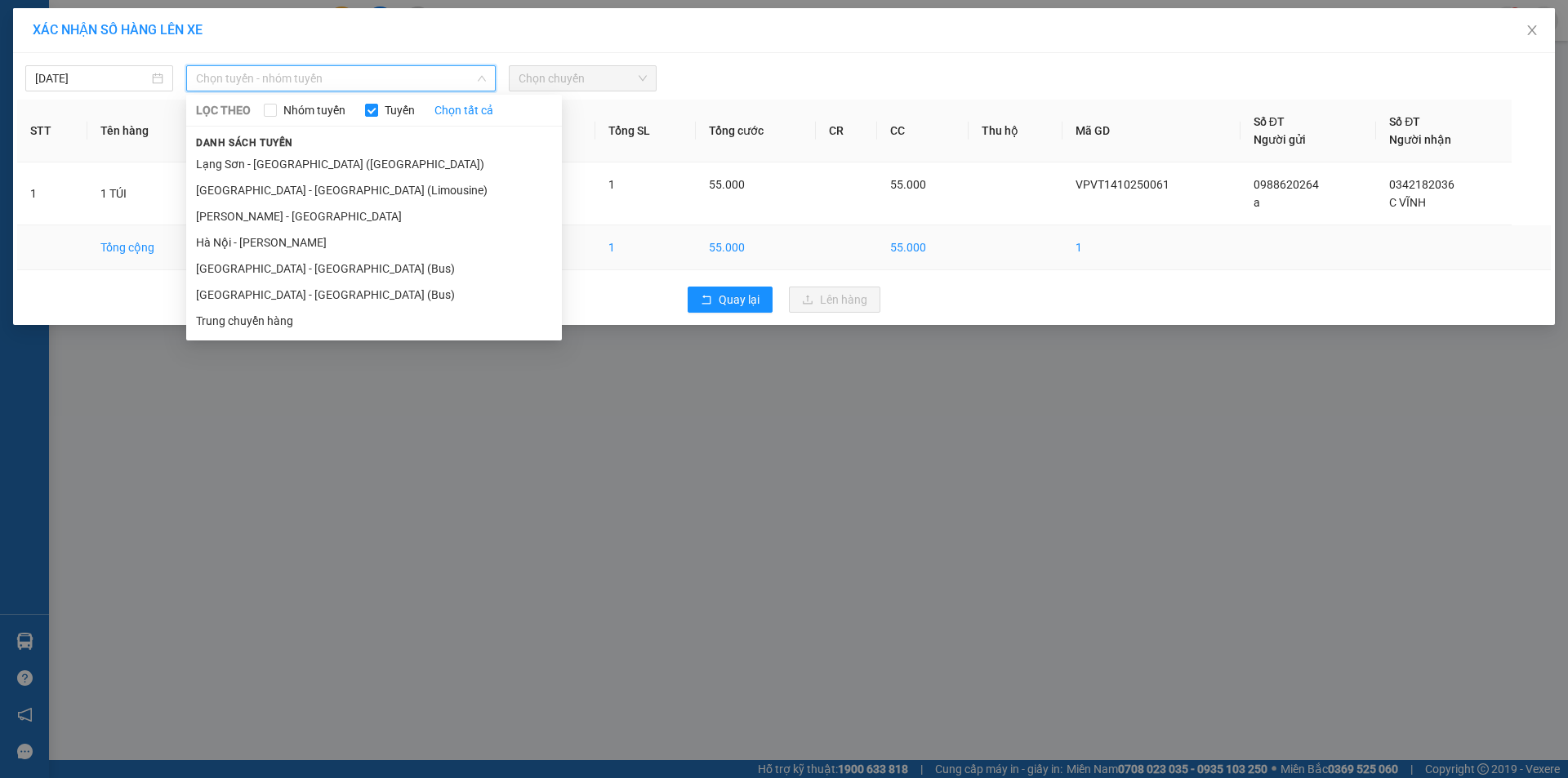
drag, startPoint x: 249, startPoint y: 211, endPoint x: 206, endPoint y: 252, distance: 59.4
click at [235, 208] on li "[PERSON_NAME] - [GEOGRAPHIC_DATA]" at bounding box center [374, 216] width 376 height 26
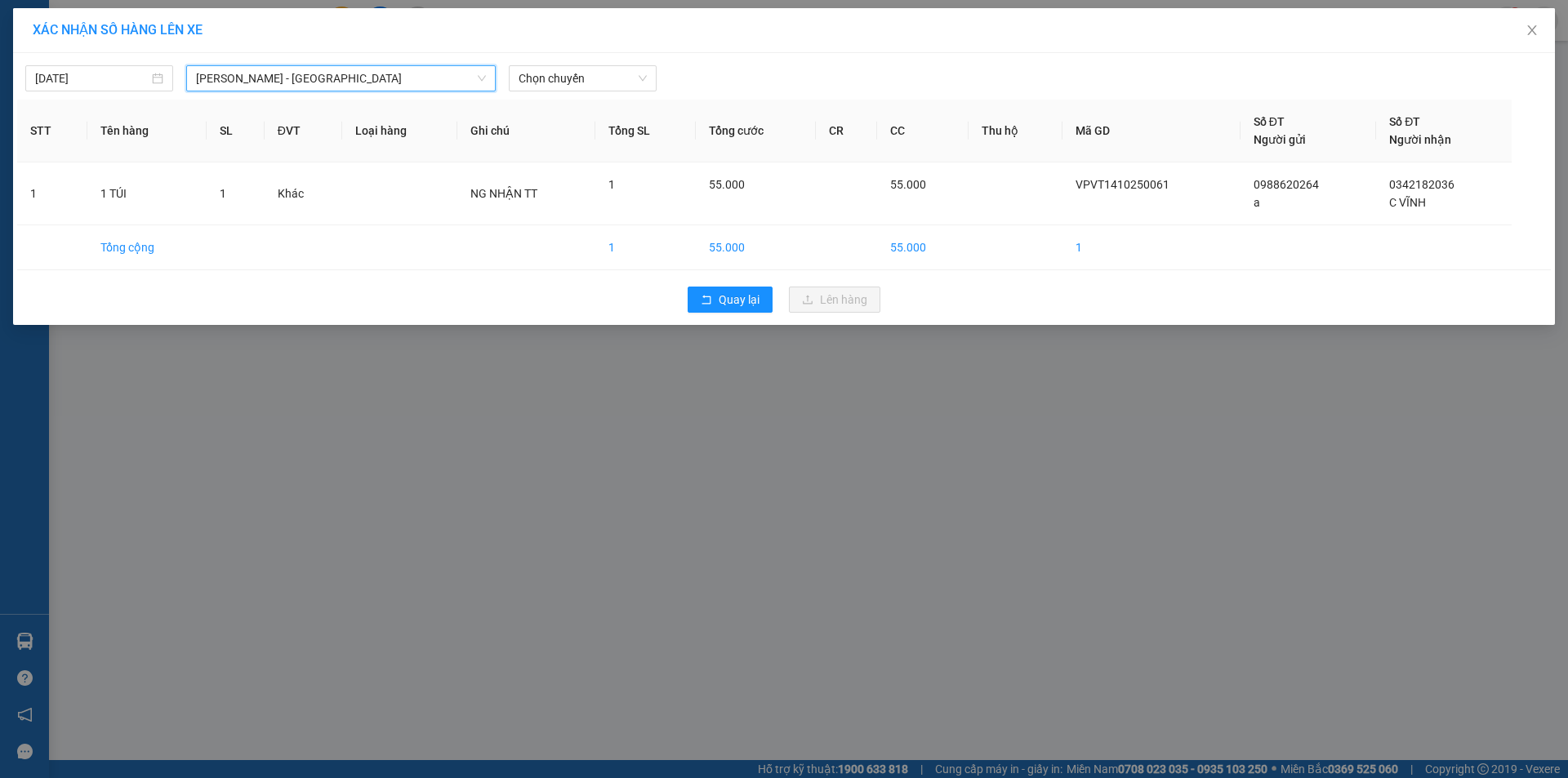
click at [275, 70] on span "[PERSON_NAME] - [GEOGRAPHIC_DATA]" at bounding box center [341, 78] width 290 height 24
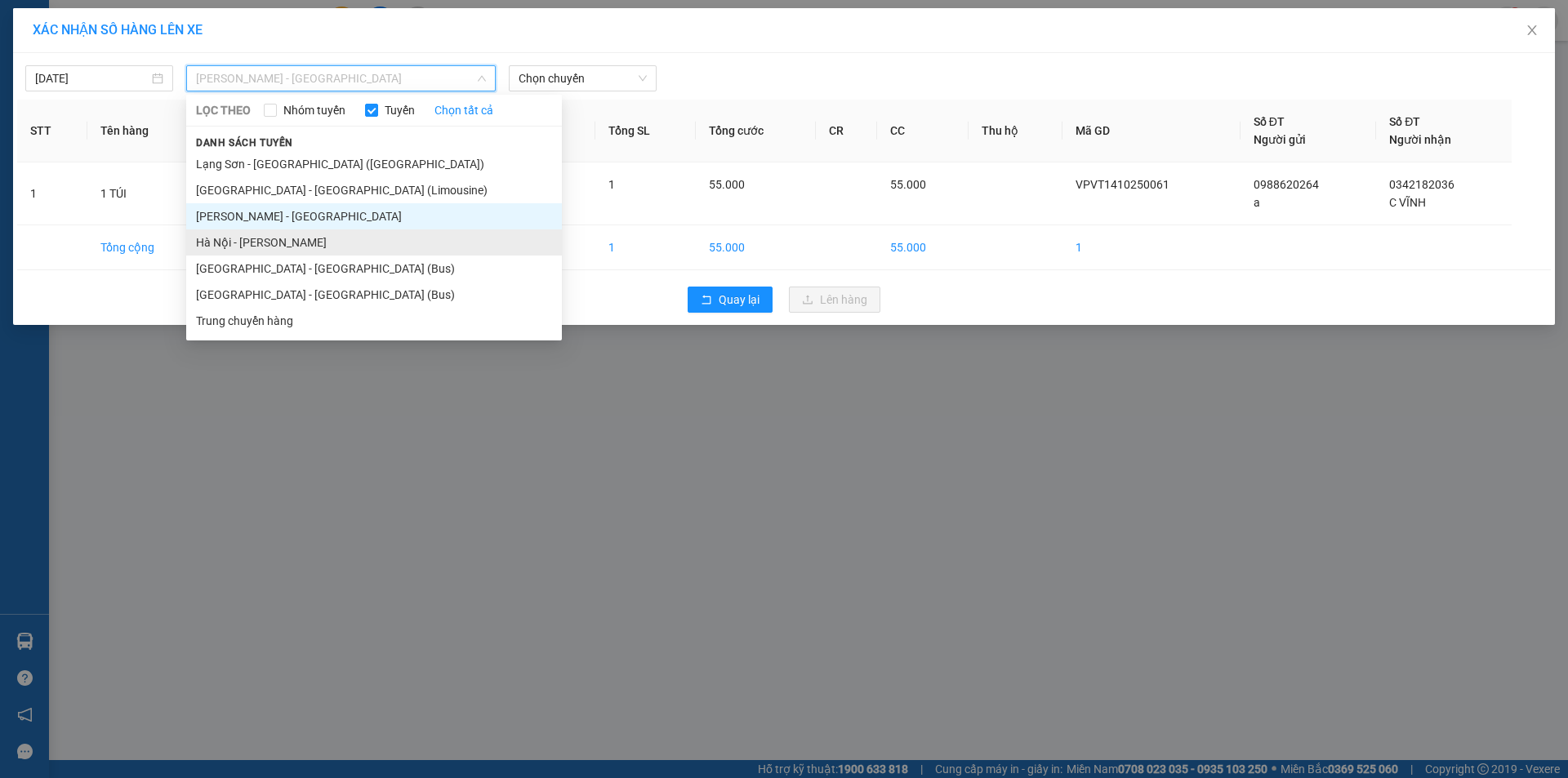
click at [264, 243] on li "Hà Nội - Cao Bằng" at bounding box center [374, 242] width 376 height 26
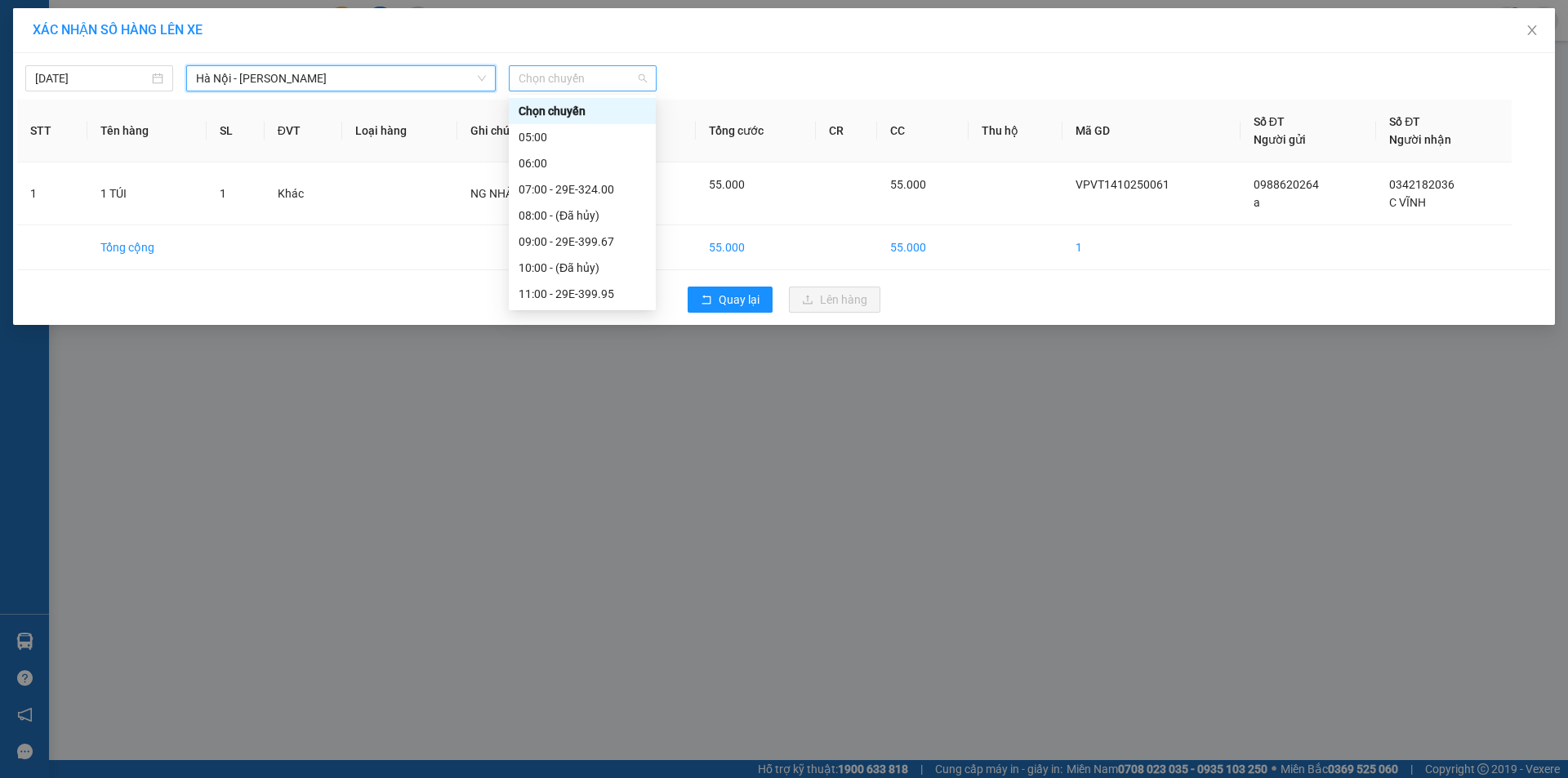
click at [560, 78] on span "Chọn chuyến" at bounding box center [582, 78] width 129 height 24
click at [579, 244] on div "09:00 - 29E-399.67" at bounding box center [582, 242] width 128 height 18
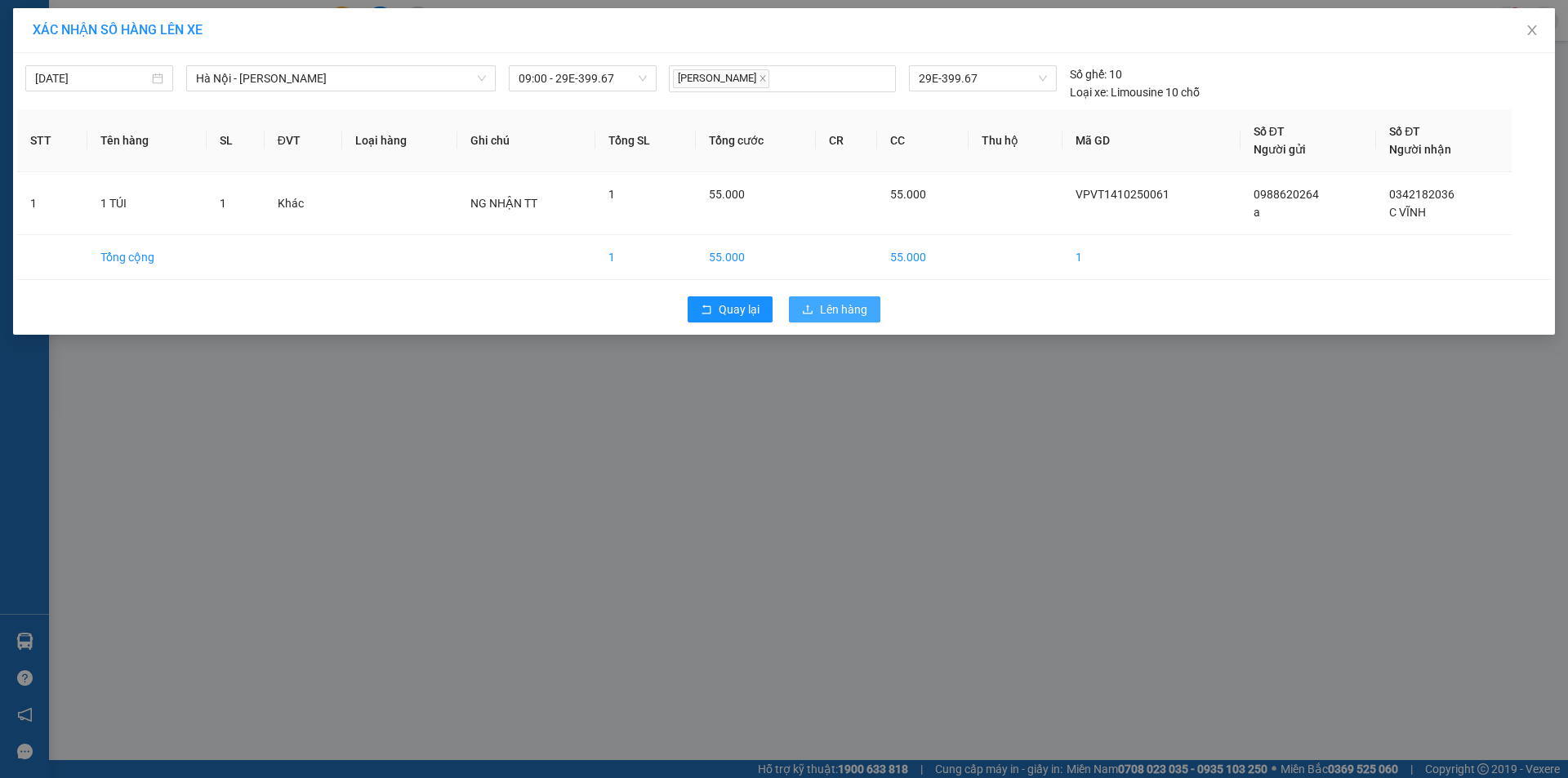
click at [822, 308] on span "Lên hàng" at bounding box center [843, 309] width 48 height 18
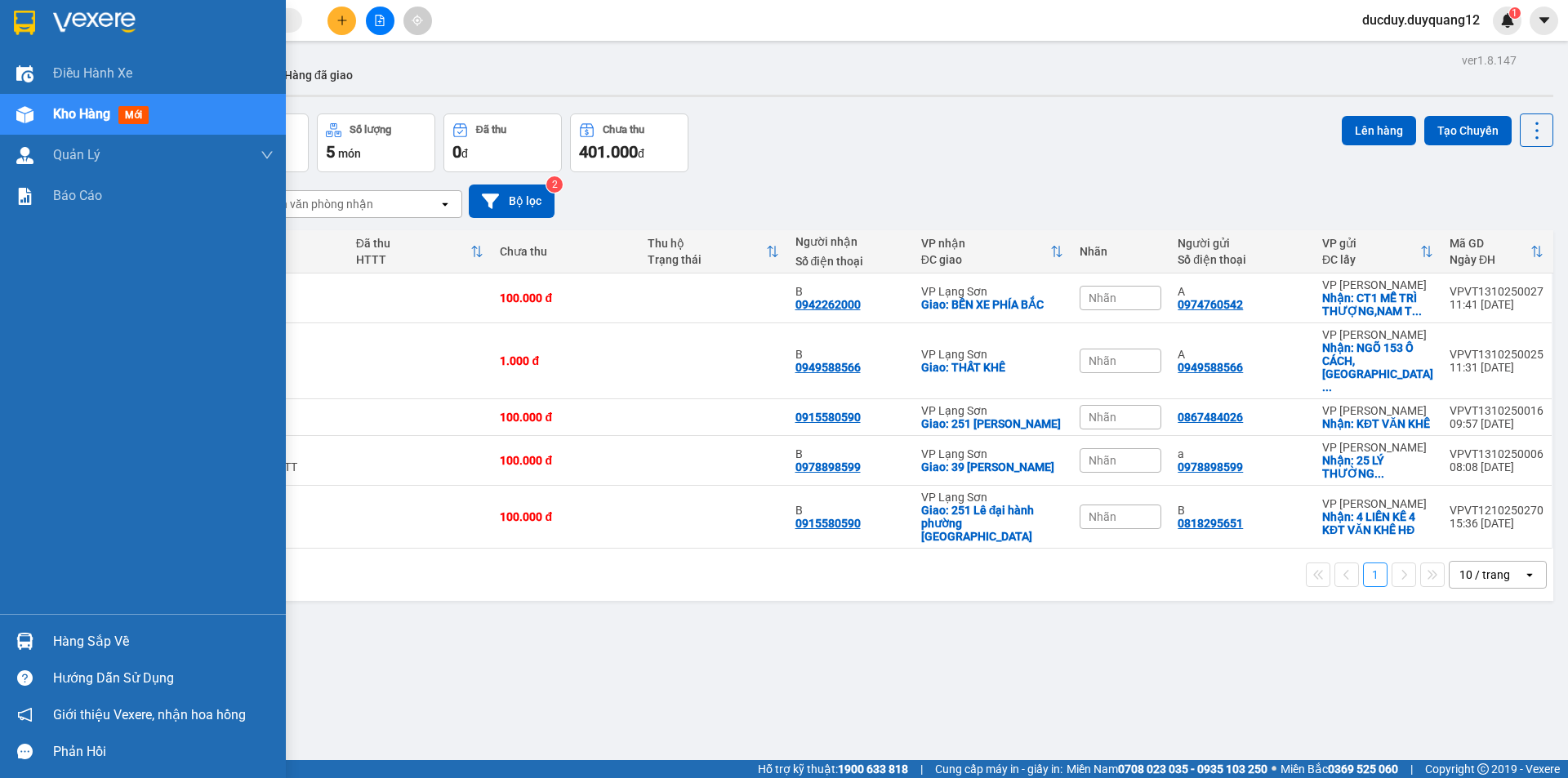
click at [67, 632] on div "Hàng sắp về" at bounding box center [163, 641] width 220 height 24
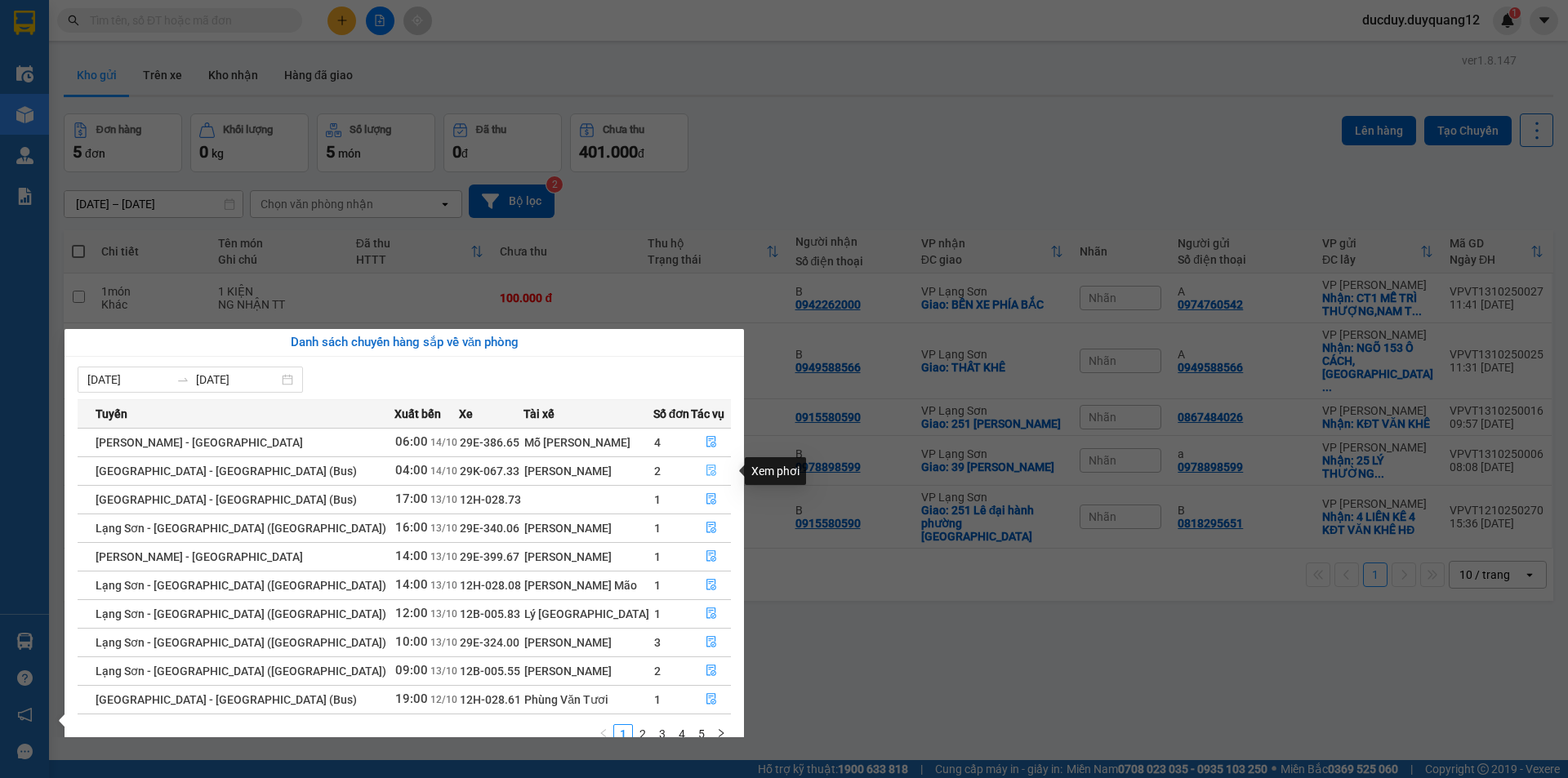
click at [706, 468] on icon "file-done" at bounding box center [711, 470] width 10 height 12
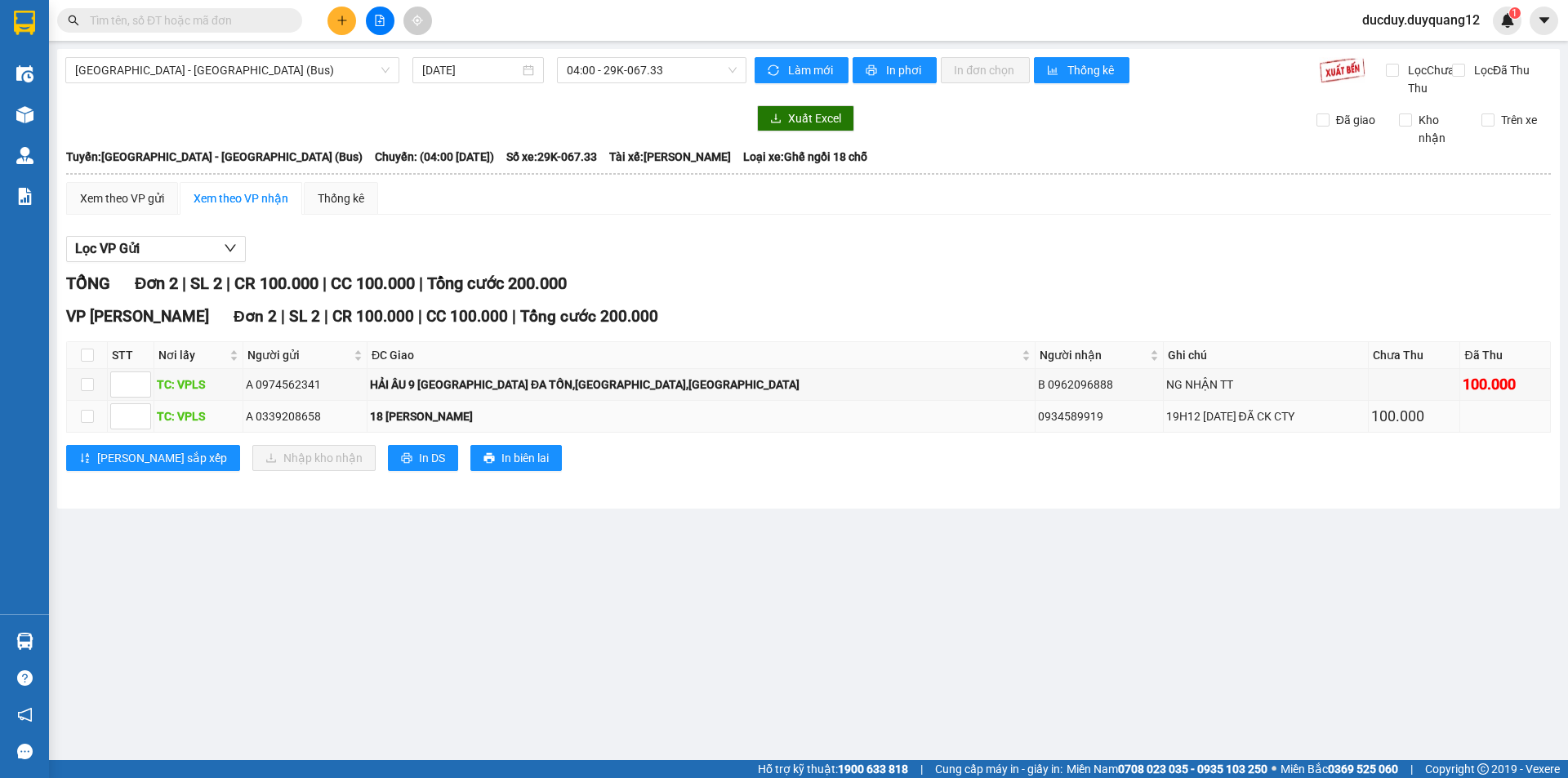
drag, startPoint x: 371, startPoint y: 436, endPoint x: 1058, endPoint y: 434, distance: 687.0
click at [1058, 433] on tr "TC: VPLS A 0339208658 18 LÊ VĂN LƯƠNG 0934589919 19H12 13/10 ĐÃ CK CTY 100.000" at bounding box center [808, 416] width 1483 height 31
copy tr "18 LÊ VĂN LƯƠNG 0934589919"
